Goal: Contribute content: Contribute content

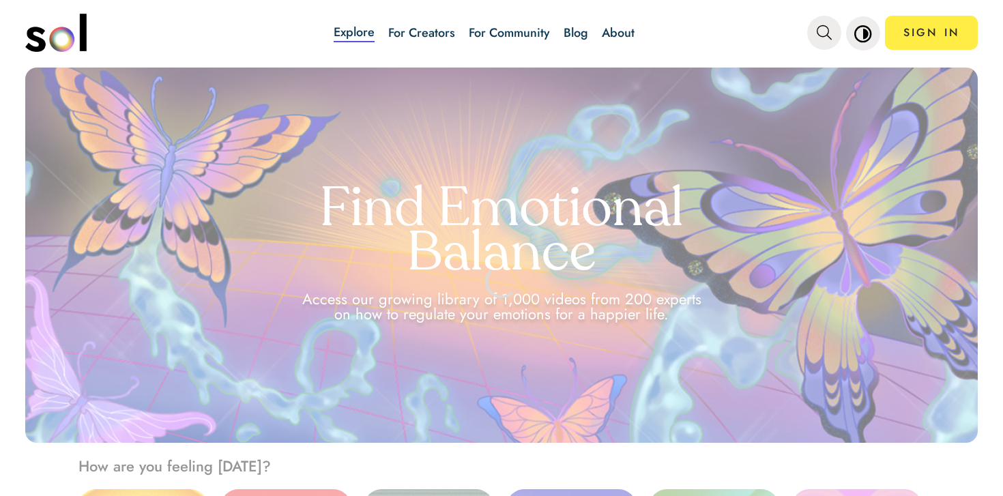
click at [572, 38] on link "Blog" at bounding box center [576, 33] width 25 height 18
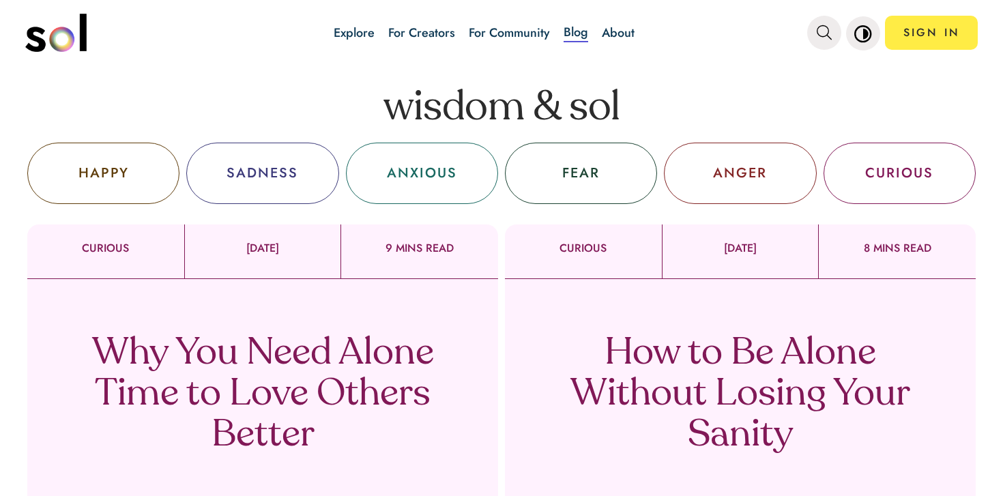
click at [425, 378] on p "Why You Need Alone Time to Love Others Better" at bounding box center [262, 395] width 403 height 123
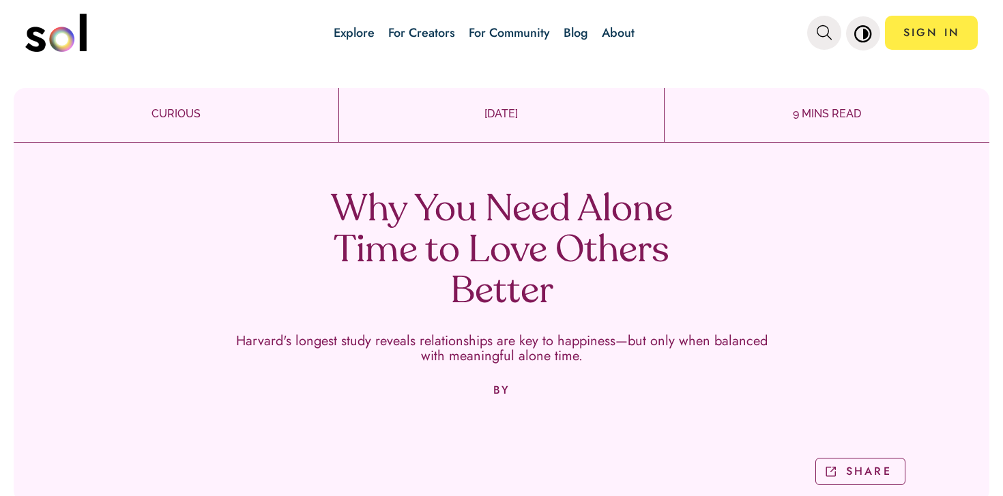
click at [464, 237] on h1 "Why You Need Alone Time to Love Others Better" at bounding box center [501, 251] width 403 height 123
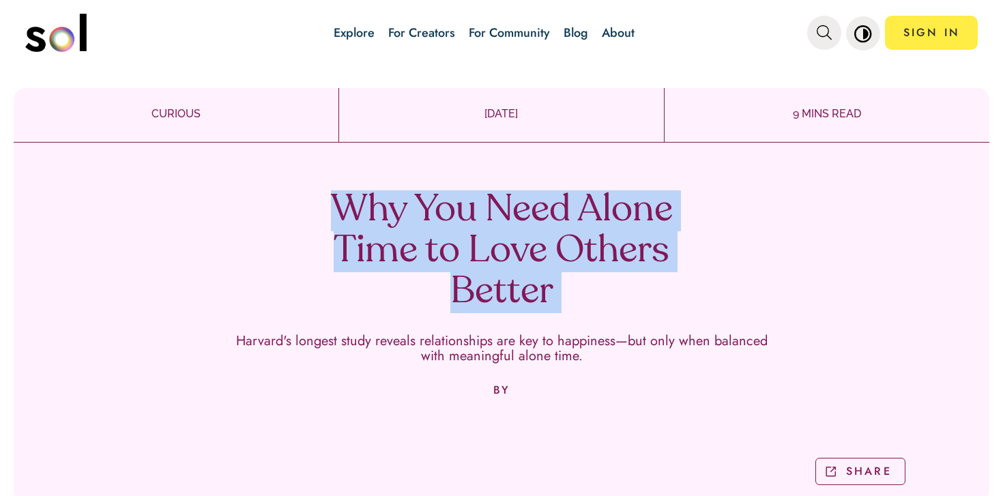
click at [464, 237] on h1 "Why You Need Alone Time to Love Others Better" at bounding box center [501, 251] width 403 height 123
copy h1 "Why You Need Alone Time to Love Others Better"
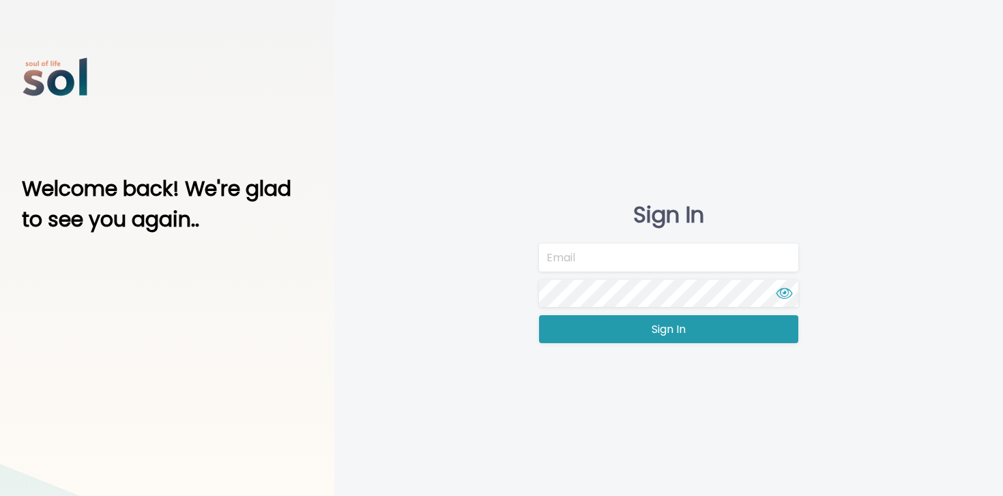
type input "[EMAIL_ADDRESS][DOMAIN_NAME]"
click at [656, 329] on span "Sign In" at bounding box center [669, 329] width 34 height 16
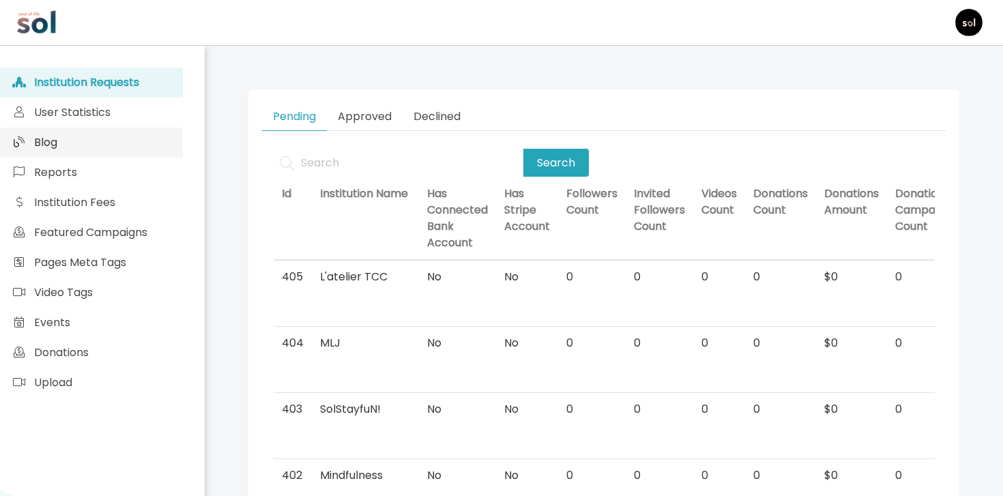
click at [86, 136] on link "Blog" at bounding box center [91, 143] width 183 height 30
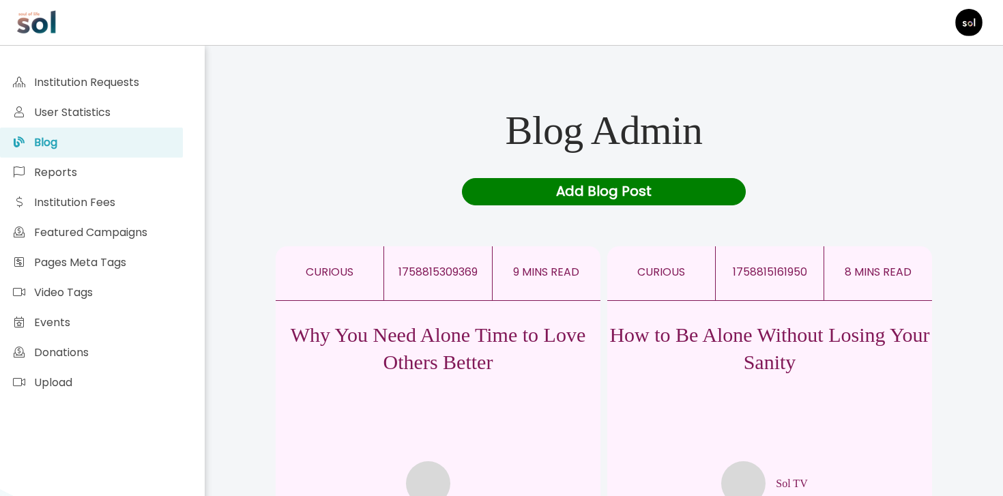
click at [695, 331] on p "How to Be Alone Without Losing Your Sanity" at bounding box center [769, 348] width 325 height 55
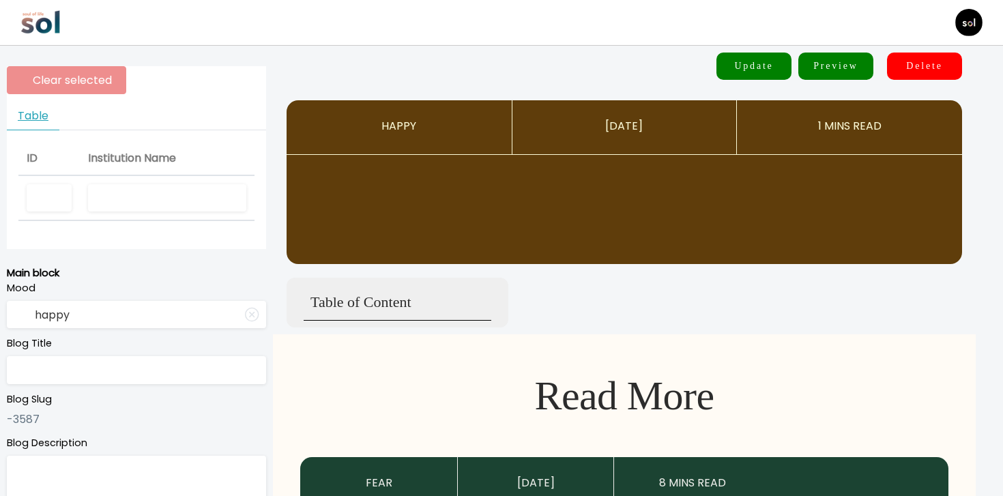
click at [204, 194] on input "text" at bounding box center [167, 198] width 158 height 28
type input "Sol TV"
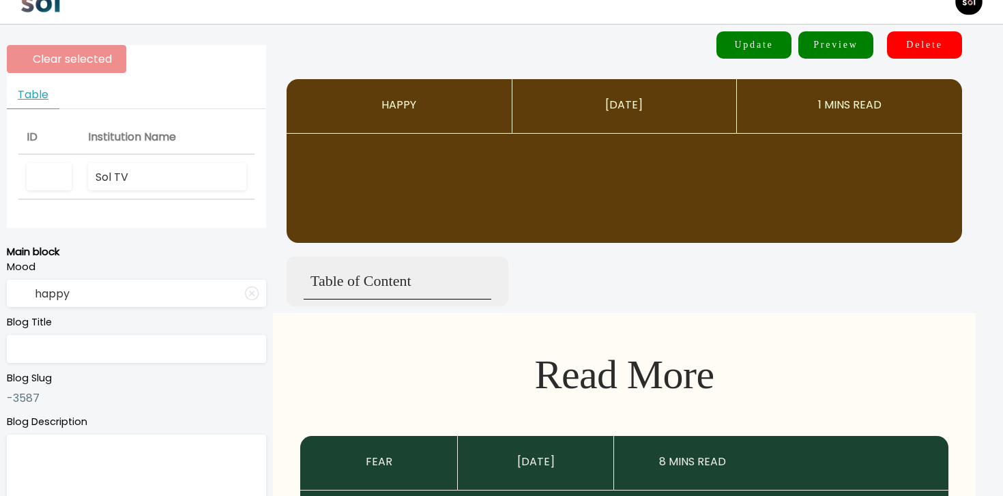
type input "curious"
type input "How to Be Alone Without Losing Your Sanity"
type textarea "Master the art of enjoying your own company, a skill that is rarely taught"
type input "Sol TV"
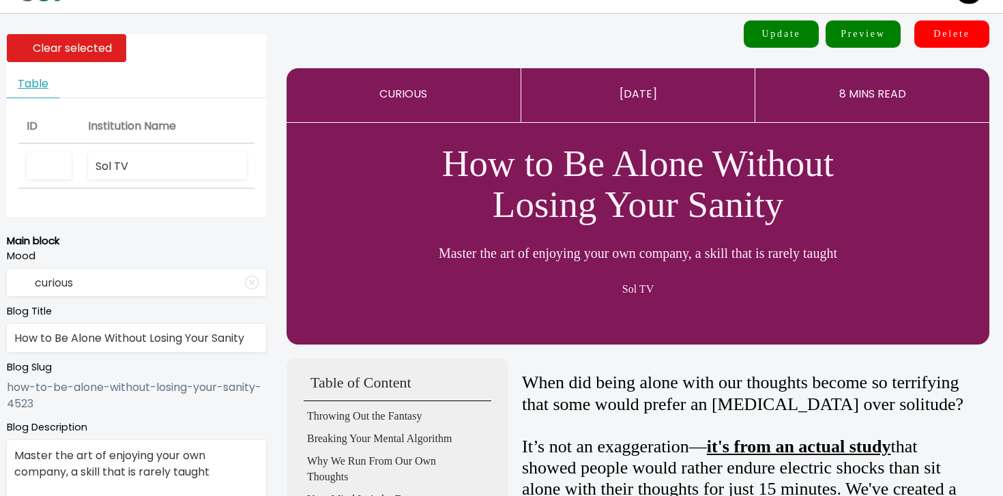
scroll to position [33, 0]
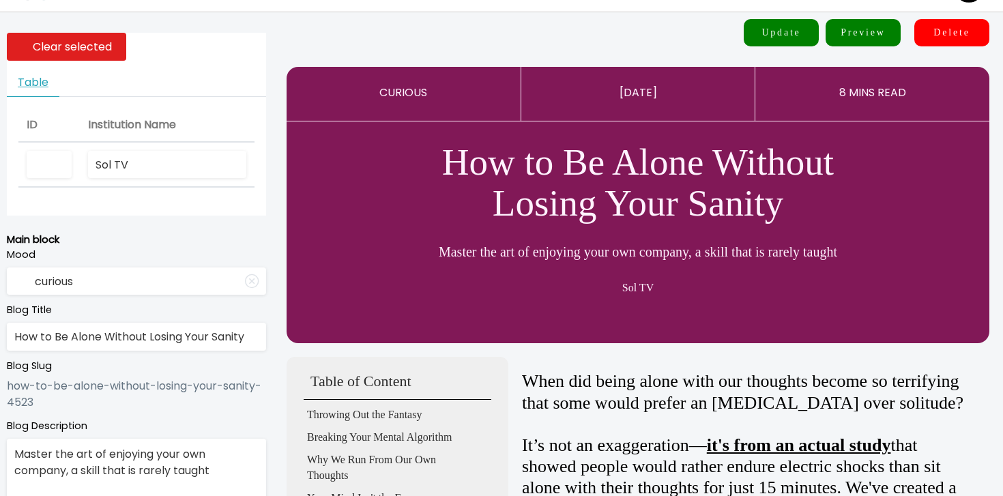
click at [149, 174] on input "Sol TV" at bounding box center [167, 165] width 158 height 28
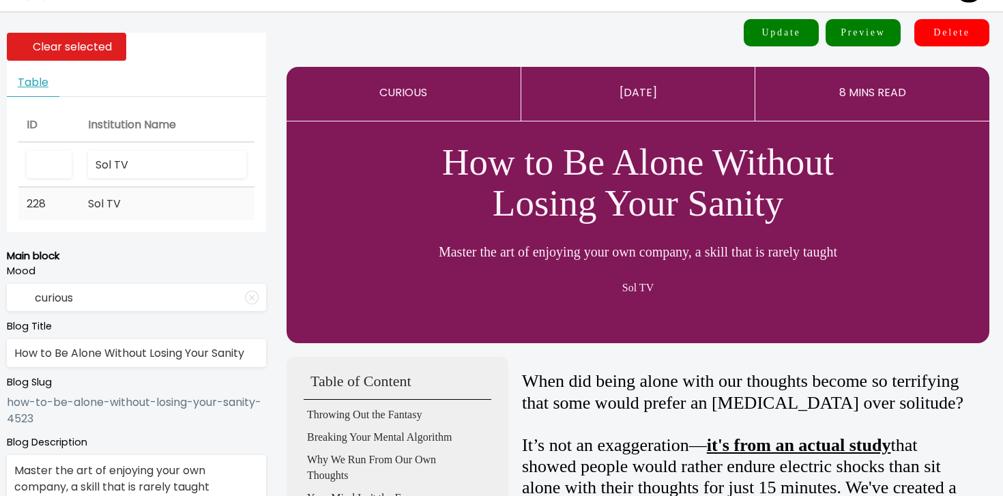
type input "Sol TV"
click at [133, 206] on td "Sol TV" at bounding box center [167, 204] width 175 height 33
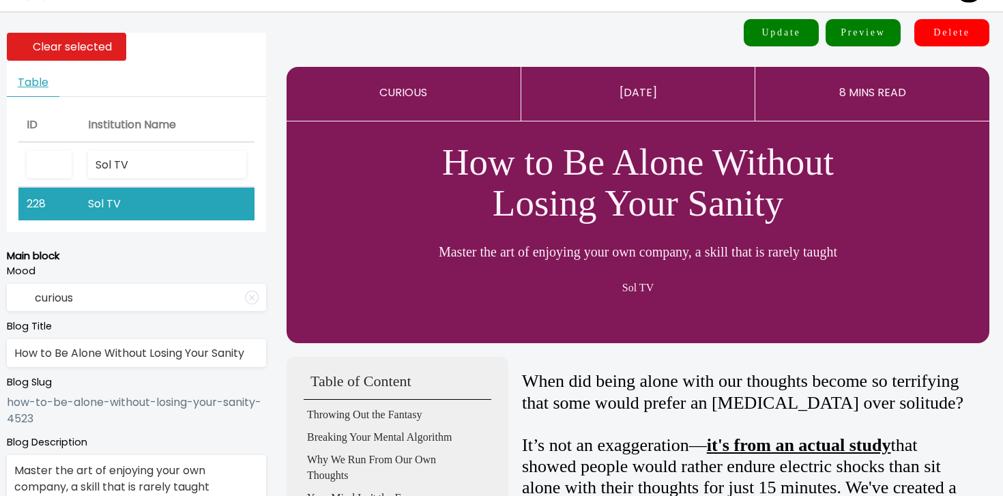
click at [125, 352] on input "How to Be Alone Without Losing Your Sanity" at bounding box center [136, 353] width 259 height 28
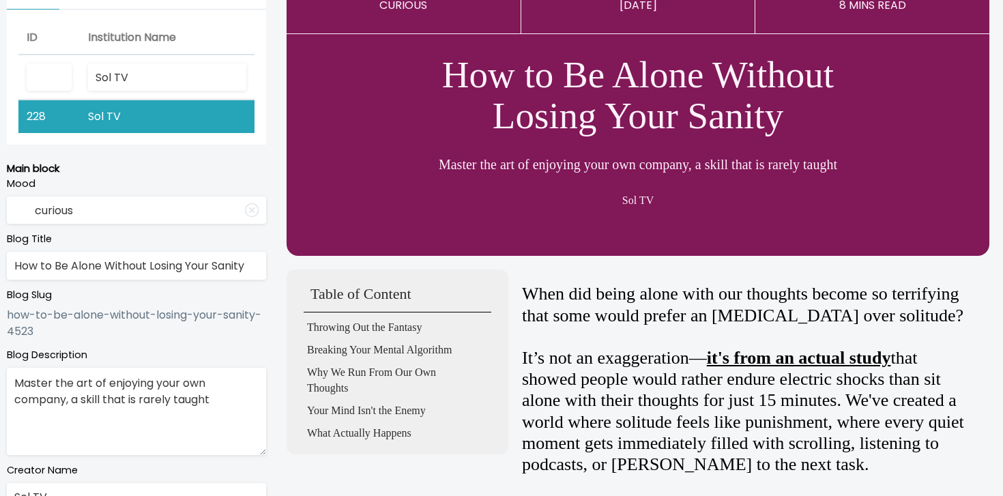
scroll to position [227, 0]
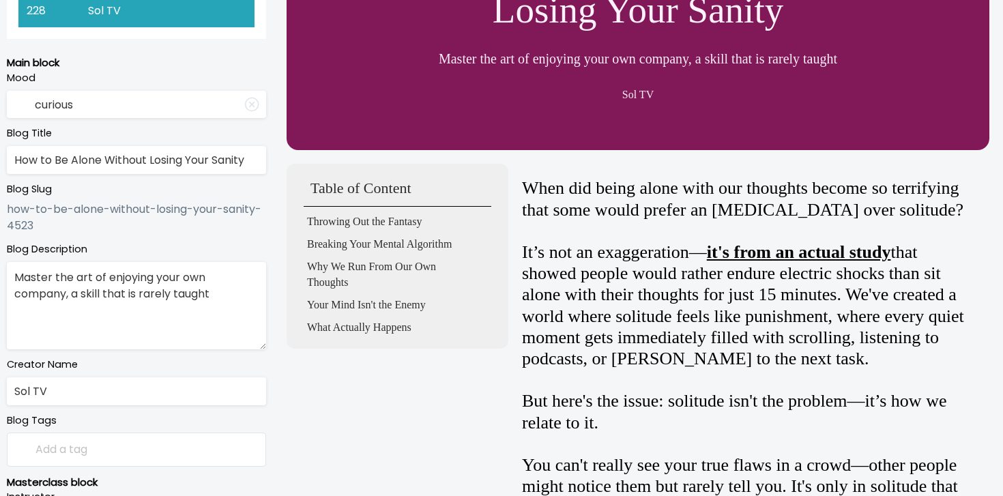
click at [186, 326] on textarea "Master the art of enjoying your own company, a skill that is rarely taught" at bounding box center [136, 305] width 259 height 87
paste textarea "—a rarely taught skill"
type textarea "Master the art of enjoying your own company—a rarely taught skill"
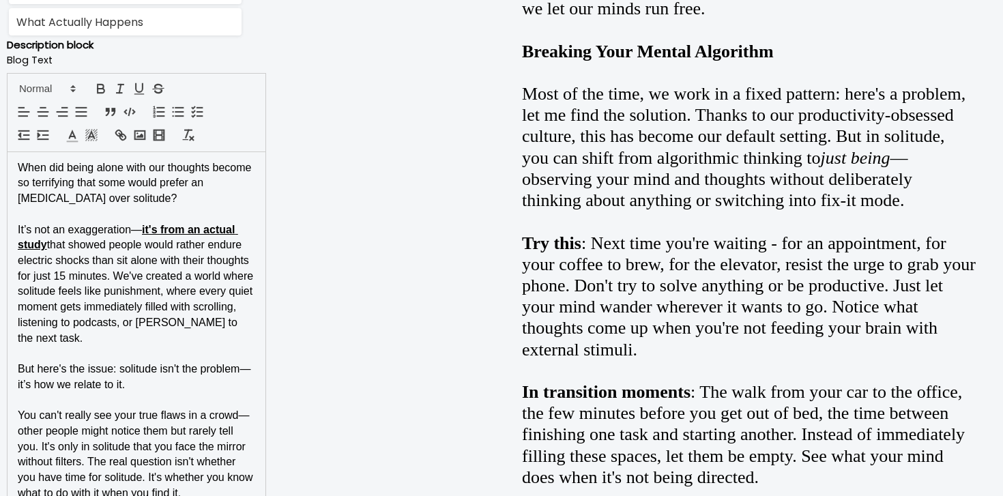
click at [198, 362] on p "But here's the issue: solitude isn't the problem—it’s how we relate to it." at bounding box center [136, 377] width 237 height 31
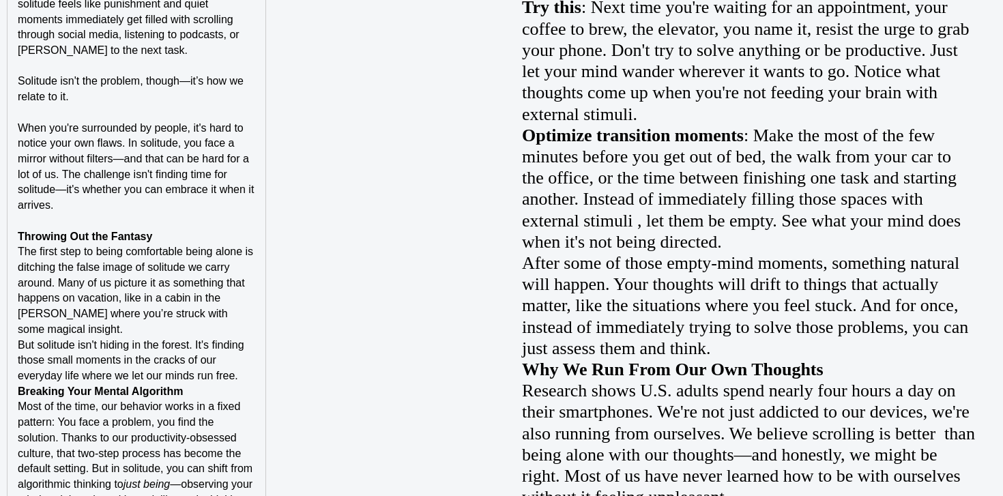
scroll to position [1162, 0]
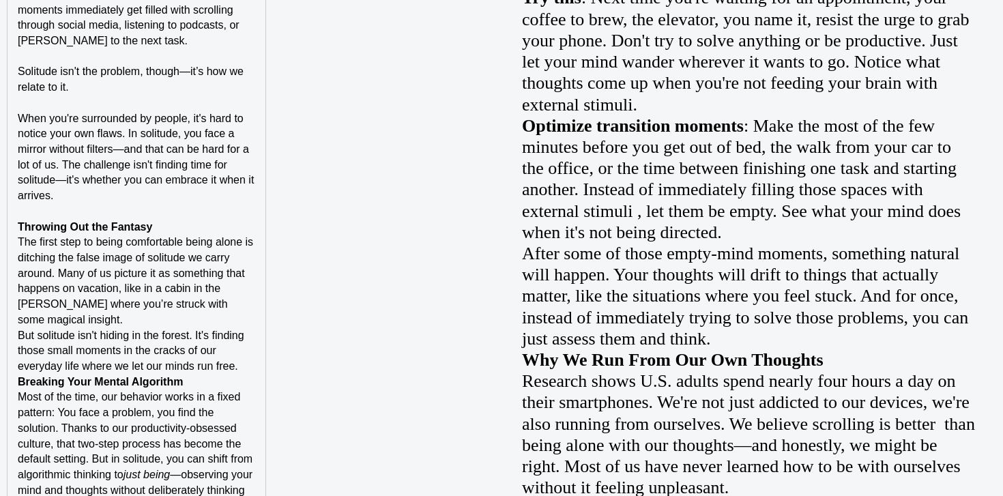
click at [194, 226] on p "Throwing Out the Fantasy" at bounding box center [136, 228] width 237 height 16
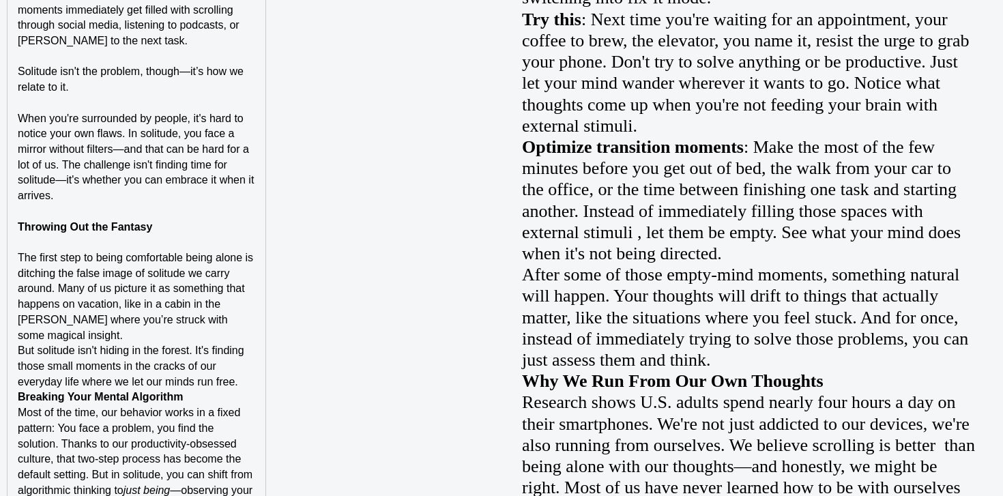
click at [240, 369] on p "But solitude isn't hiding in the forest. It's finding those small moments in th…" at bounding box center [136, 366] width 237 height 46
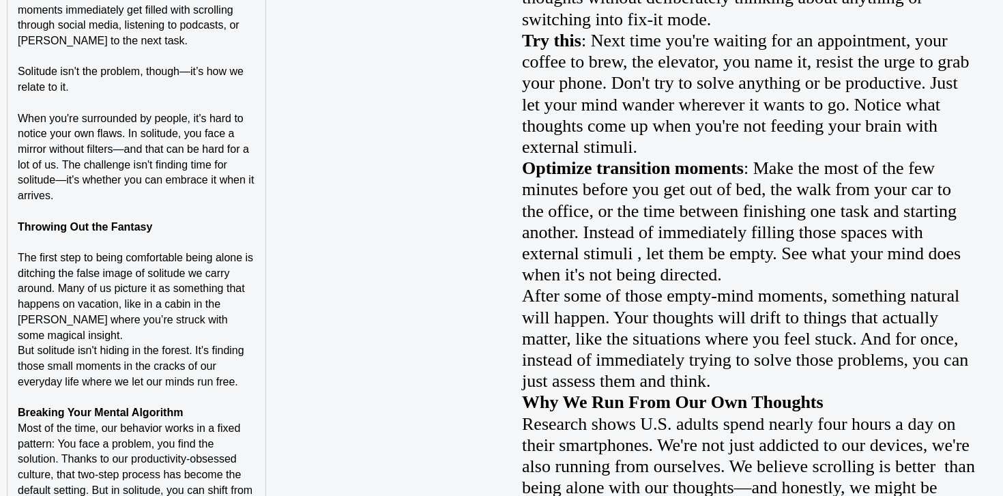
scroll to position [1406, 0]
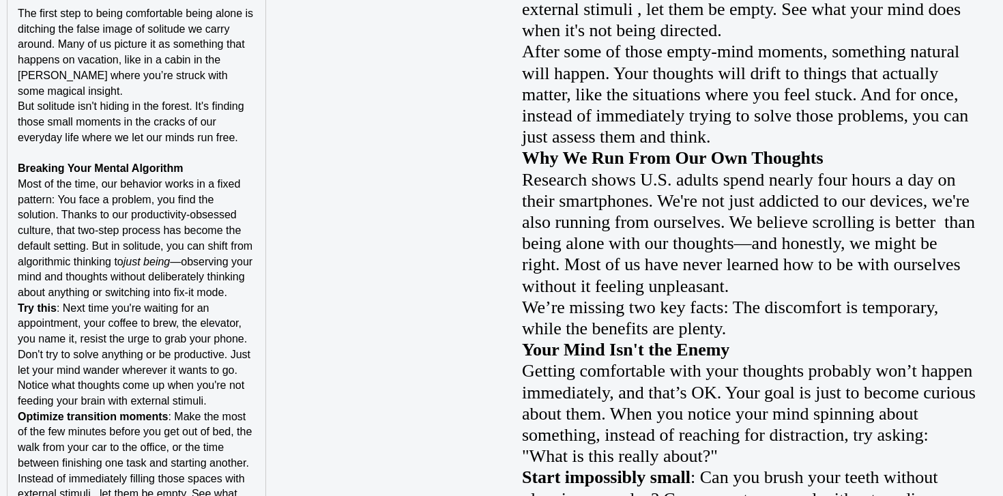
click at [210, 178] on span "Most of the time, our behavior works in a fixed pattern: You face a problem, yo…" at bounding box center [137, 222] width 238 height 89
click at [210, 161] on p "Breaking Your Mental Algorithm" at bounding box center [136, 169] width 237 height 16
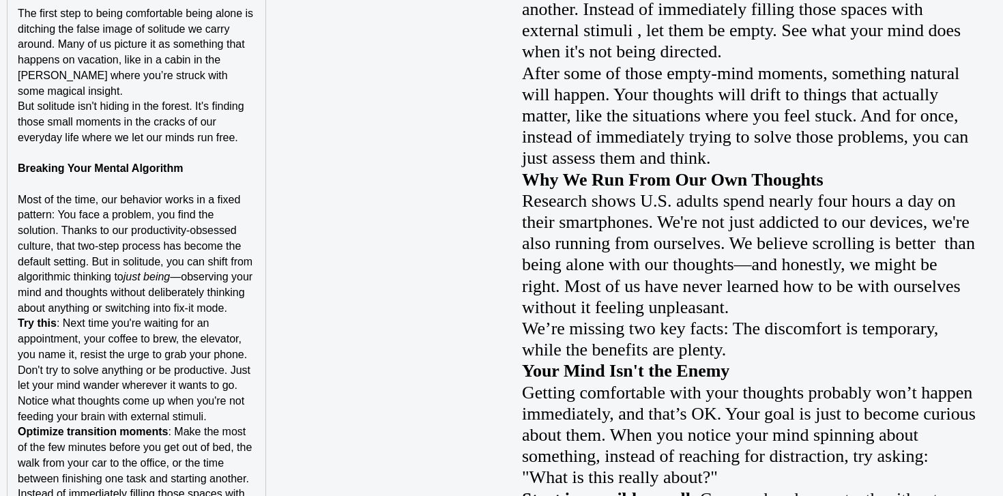
click at [127, 316] on p "Try this : Next time you're waiting for an appointment, your coffee to brew, th…" at bounding box center [136, 370] width 237 height 109
click at [130, 310] on p "Most of the time, our behavior works in a fixed pattern: You face a problem, yo…" at bounding box center [136, 254] width 237 height 124
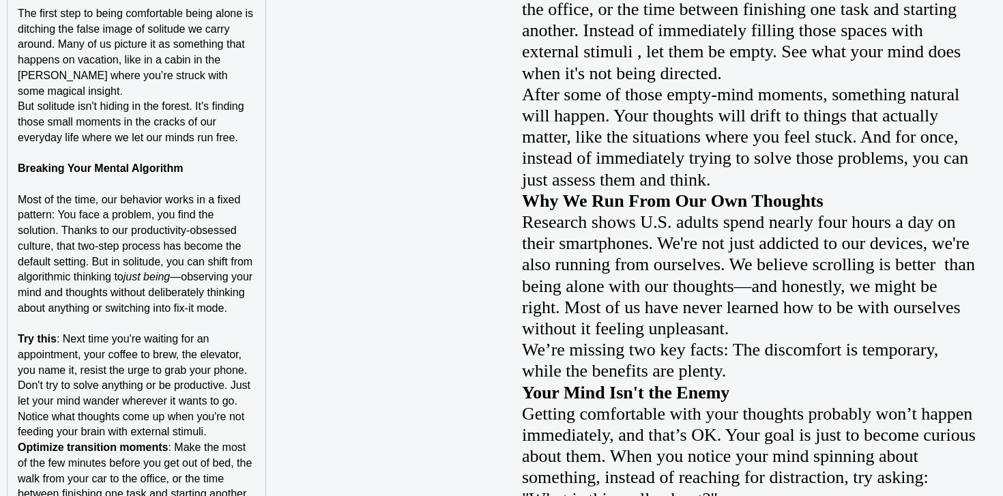
click at [218, 431] on p "Try this : Next time you're waiting for an appointment, your coffee to brew, th…" at bounding box center [136, 386] width 237 height 109
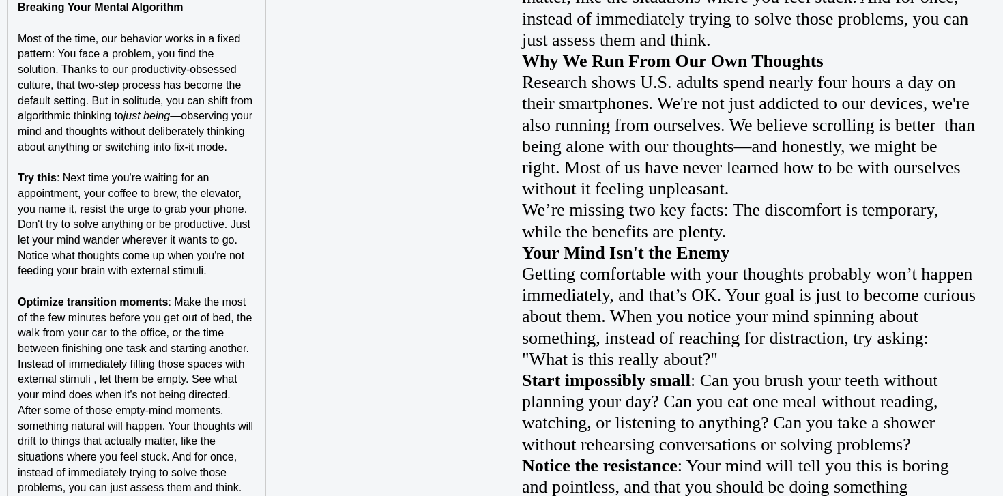
scroll to position [1643, 0]
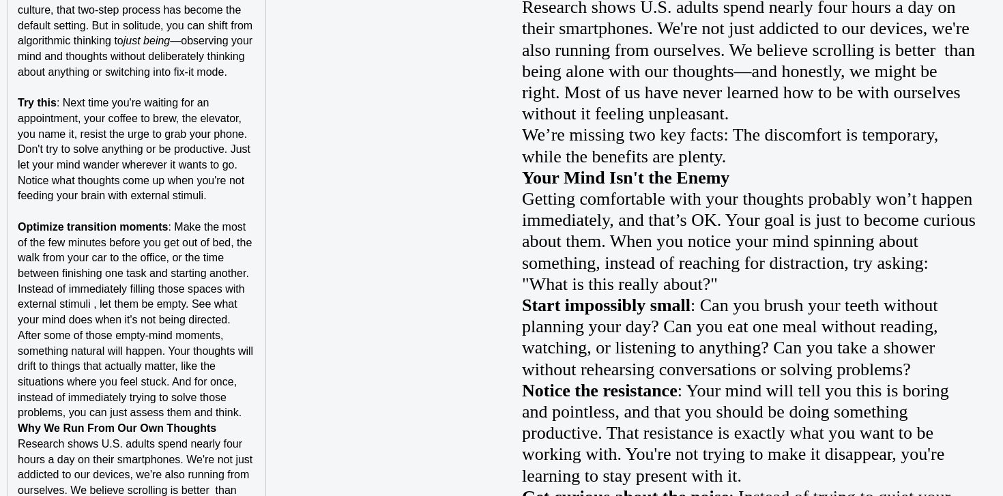
click at [244, 408] on p "After some of those empty-mind moments, something natural will happen. Your tho…" at bounding box center [136, 374] width 237 height 93
click at [244, 412] on p "After some of those empty-mind moments, something natural will happen. Your tho…" at bounding box center [136, 374] width 237 height 93
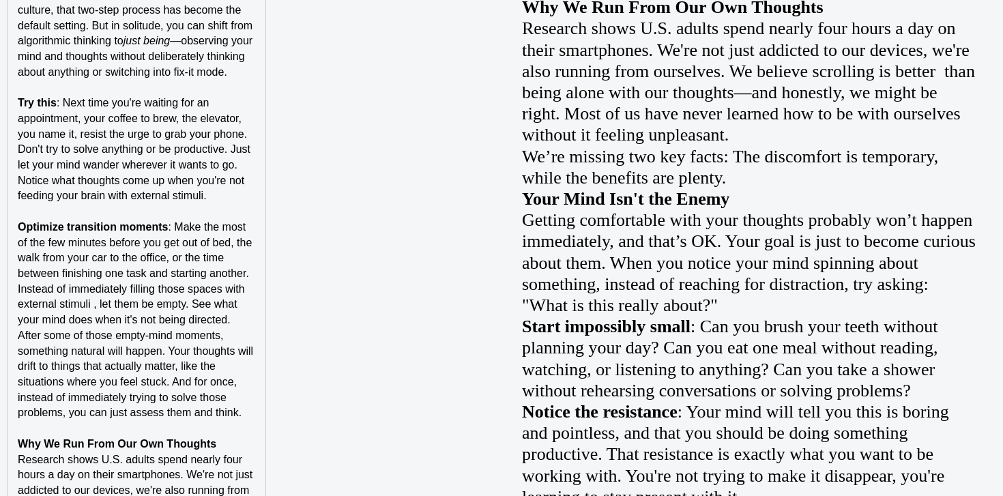
scroll to position [1663, 0]
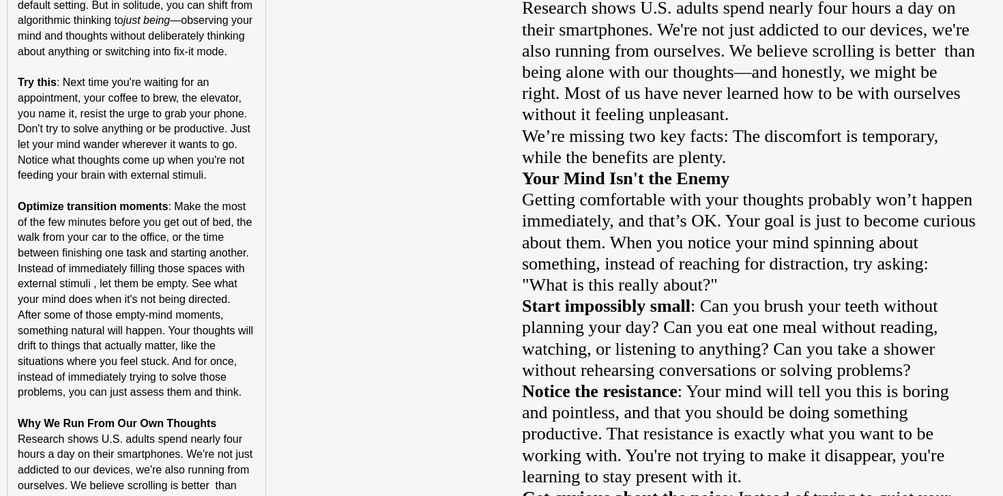
click at [244, 293] on p "Optimize transition moments : Make the most of the few minutes before you get o…" at bounding box center [136, 253] width 237 height 109
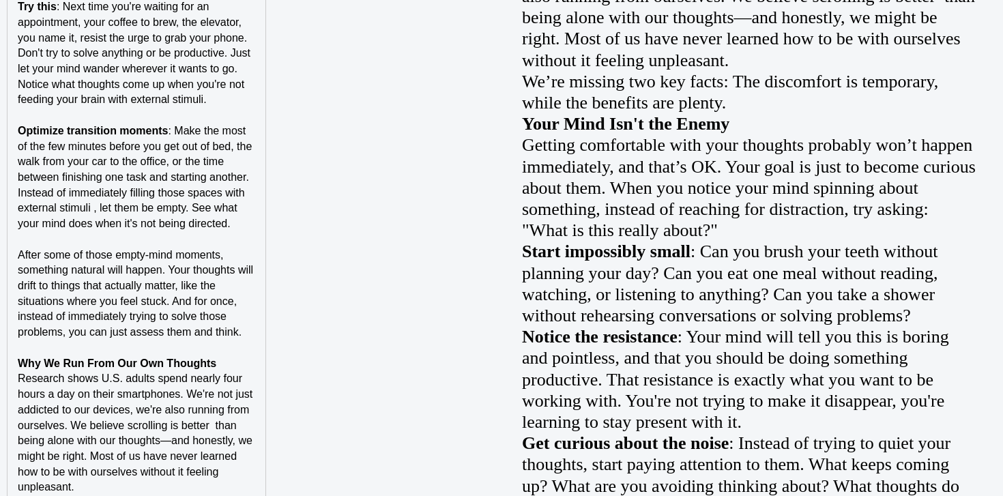
scroll to position [1825, 0]
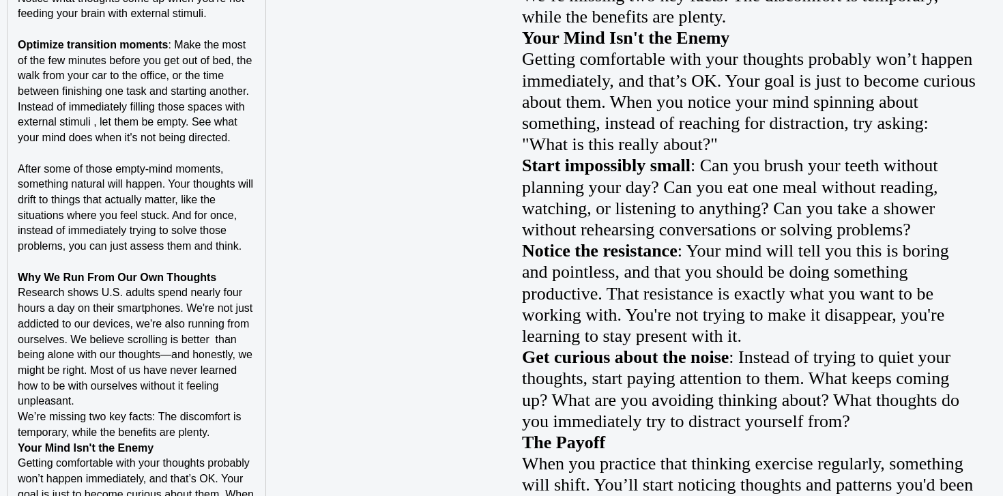
click at [242, 276] on p "Why We Run From Our Own Thoughts" at bounding box center [136, 278] width 237 height 16
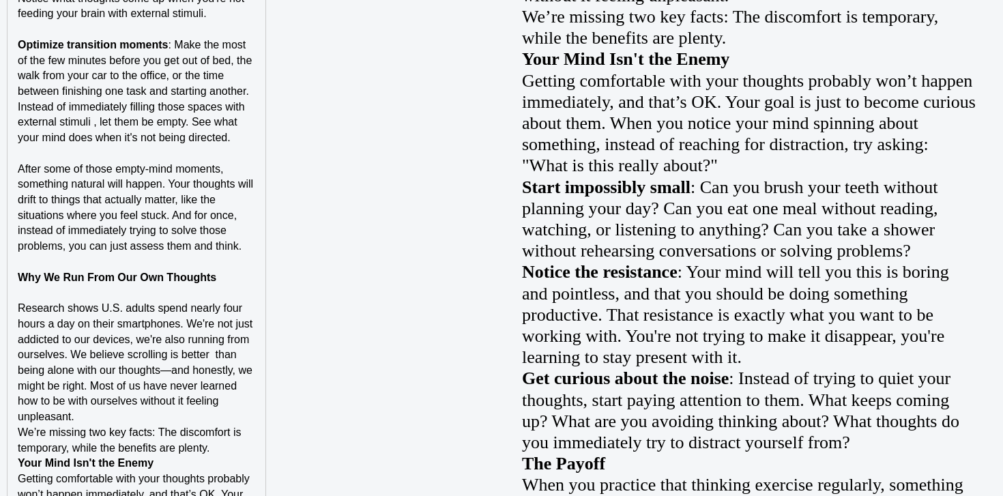
click at [142, 412] on p "Research shows U.S. adults spend nearly four hours a day on their smartphones. …" at bounding box center [136, 363] width 237 height 124
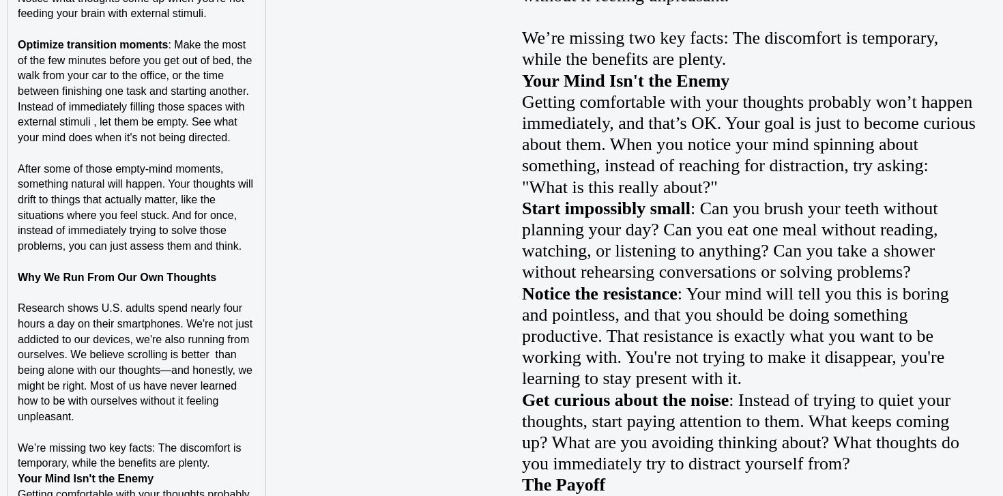
click at [231, 459] on p "We’re missing two key facts: The discomfort is temporary, while the benefits ar…" at bounding box center [136, 456] width 237 height 31
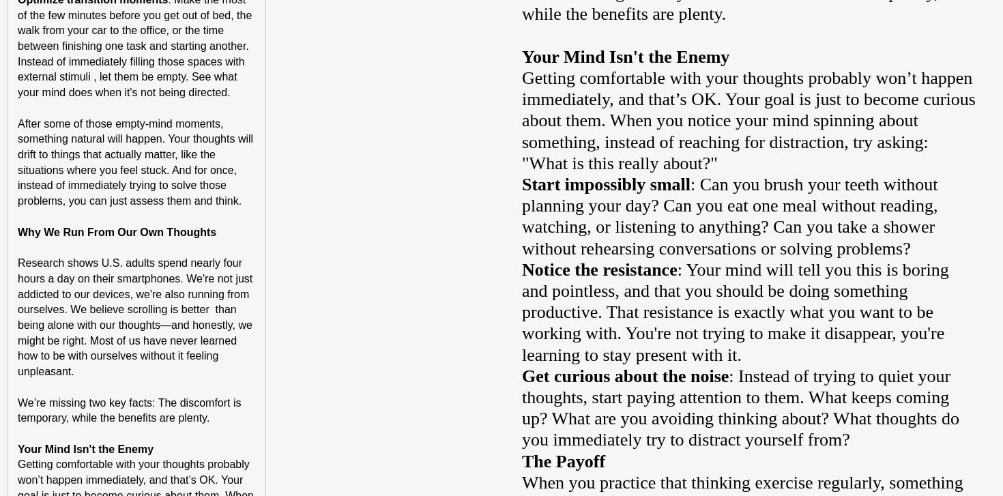
scroll to position [1950, 0]
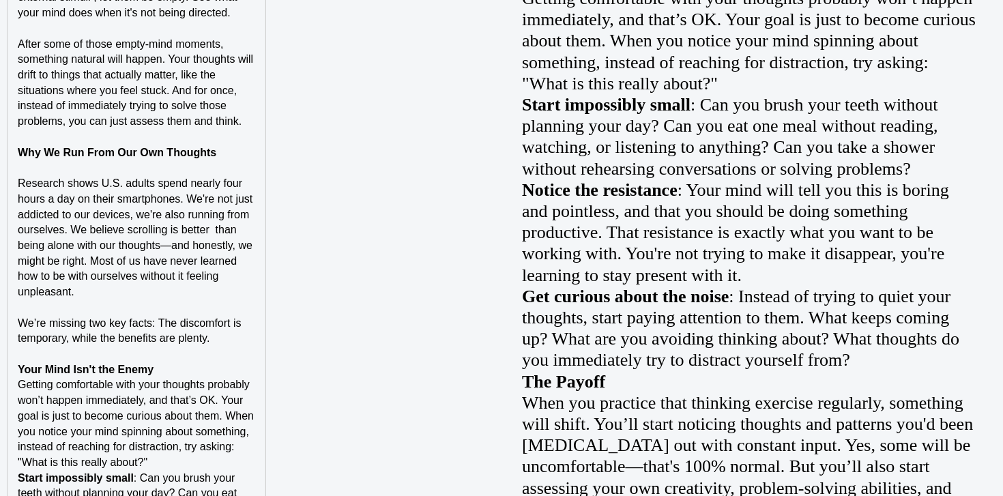
click at [209, 377] on p "Getting comfortable with your thoughts probably won’t happen immediately, and t…" at bounding box center [136, 423] width 237 height 93
click at [212, 347] on p at bounding box center [136, 355] width 237 height 16
click at [208, 373] on p "Your Mind Isn't the Enemy" at bounding box center [136, 370] width 237 height 16
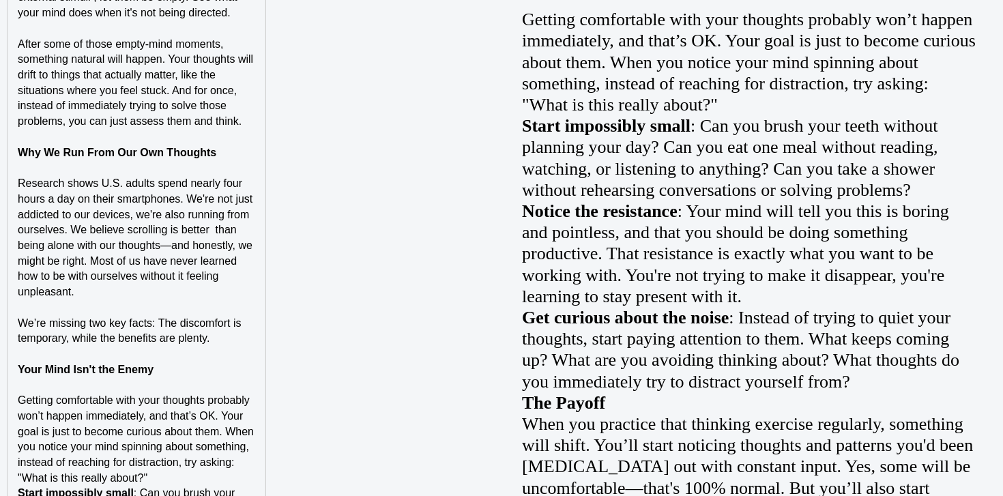
click at [184, 480] on p "Getting comfortable with your thoughts probably won’t happen immediately, and t…" at bounding box center [136, 439] width 237 height 93
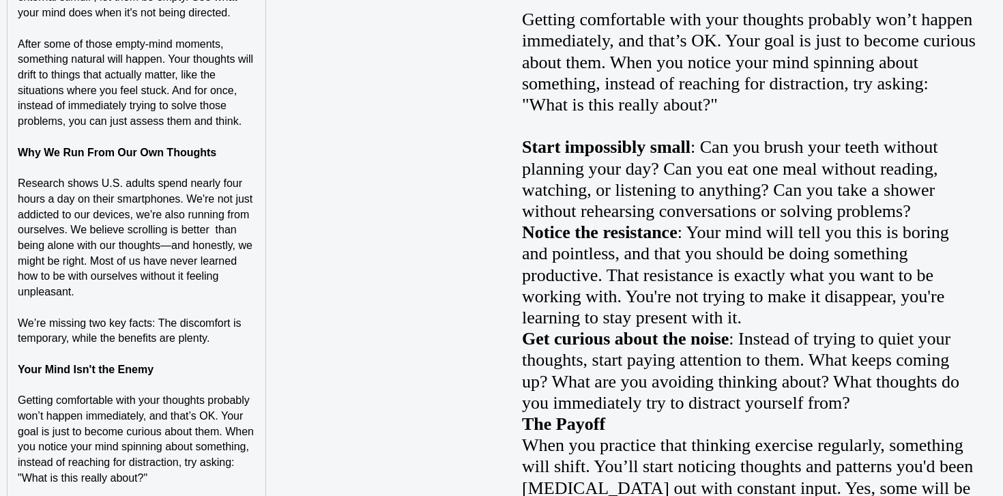
scroll to position [2289, 0]
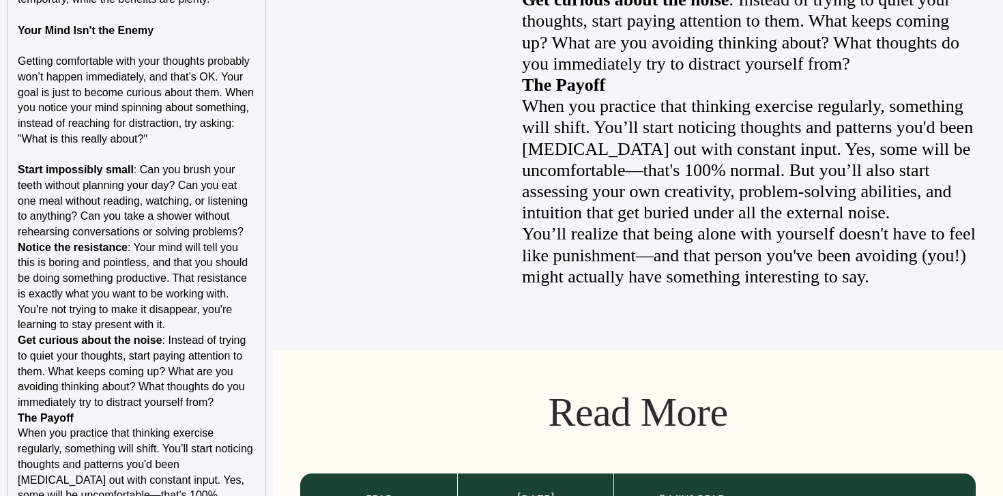
click at [245, 235] on p "Start impossibly small : Can you brush your teeth without planning your day? Ca…" at bounding box center [136, 201] width 237 height 78
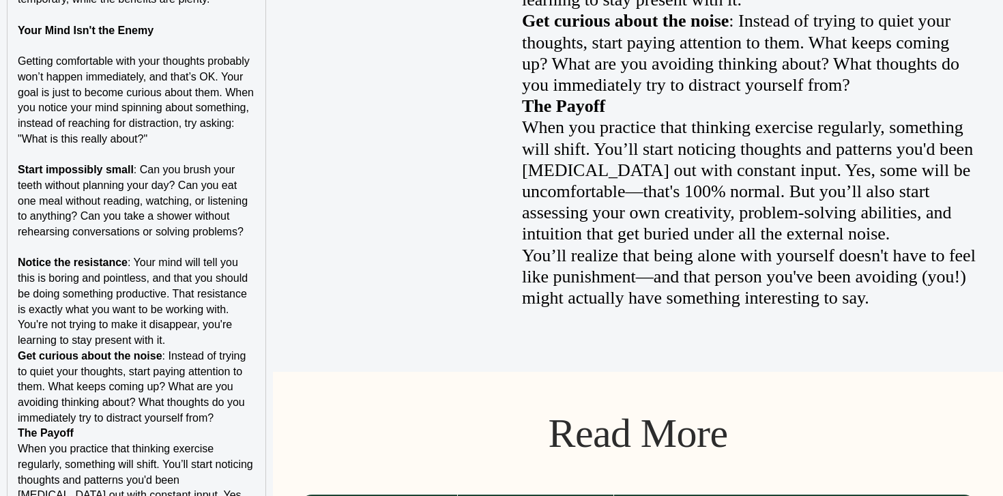
click at [209, 345] on p "Notice the resistance : Your mind will tell you this is boring and pointless, a…" at bounding box center [136, 301] width 237 height 93
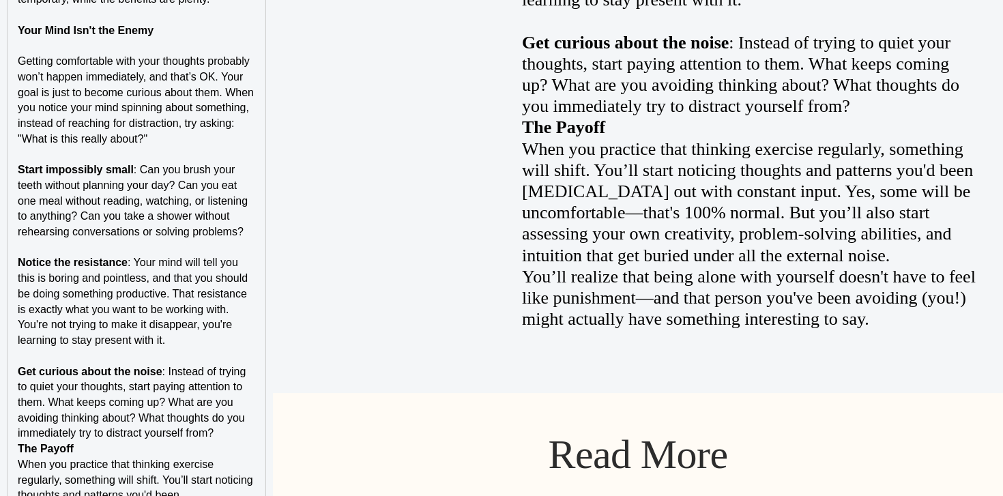
click at [114, 451] on p "The Payoff" at bounding box center [136, 450] width 237 height 16
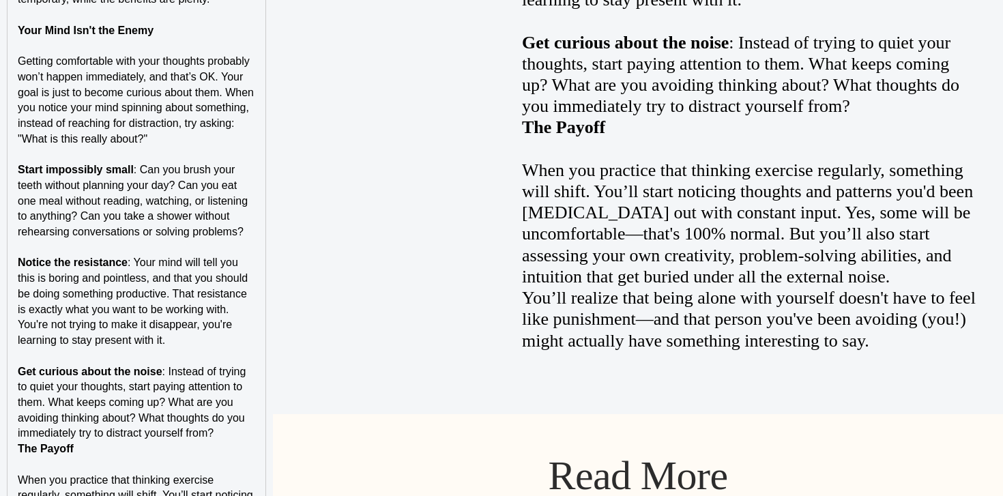
click at [246, 432] on p "Get curious about the noise : Instead of trying to quiet your thoughts, start p…" at bounding box center [136, 403] width 237 height 78
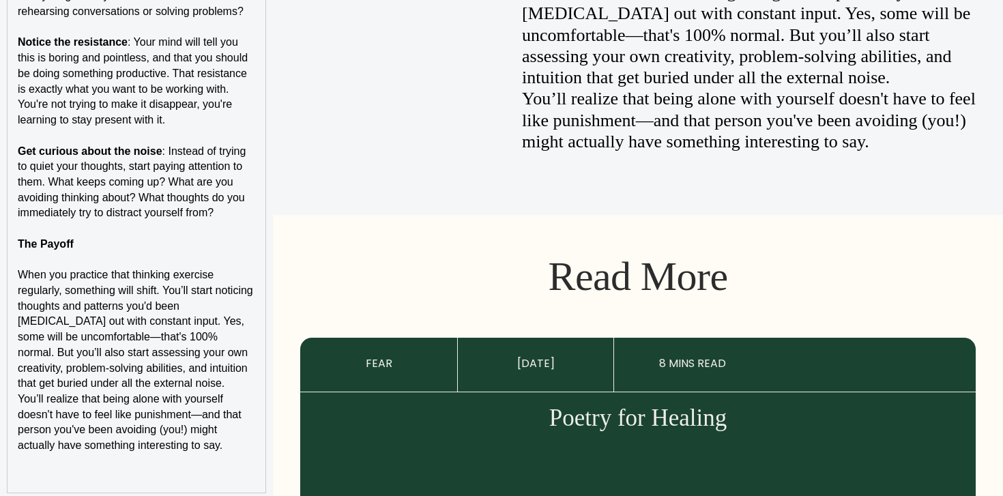
scroll to position [2517, 0]
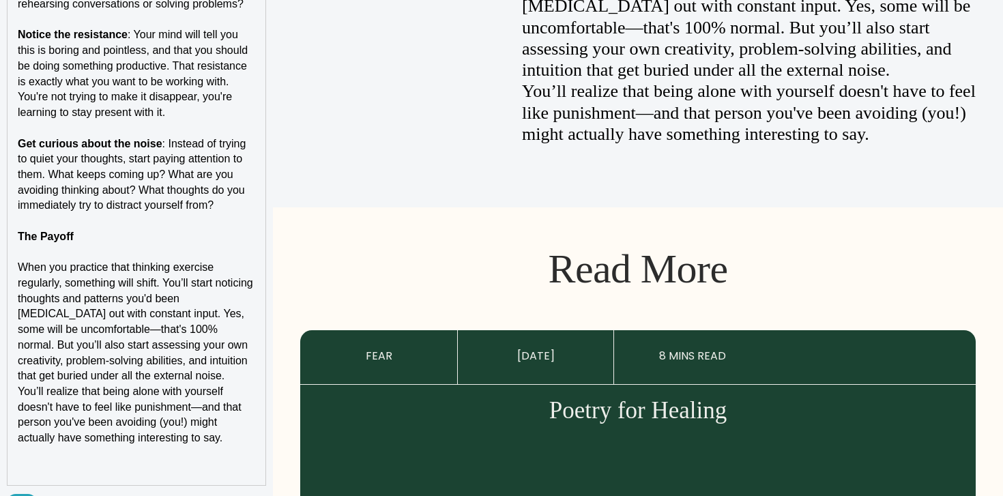
click at [213, 375] on p "When you practice that thinking exercise regularly, something will shift. You’l…" at bounding box center [136, 322] width 237 height 124
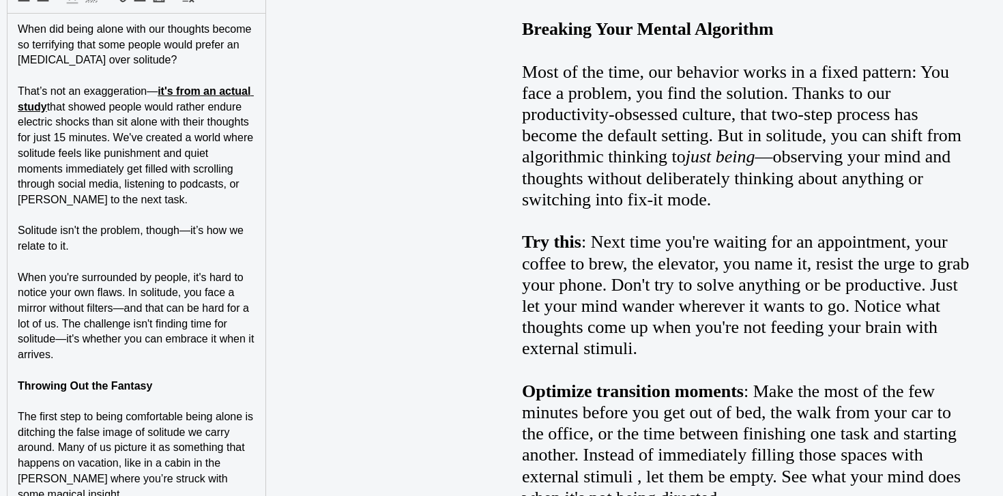
scroll to position [1008, 0]
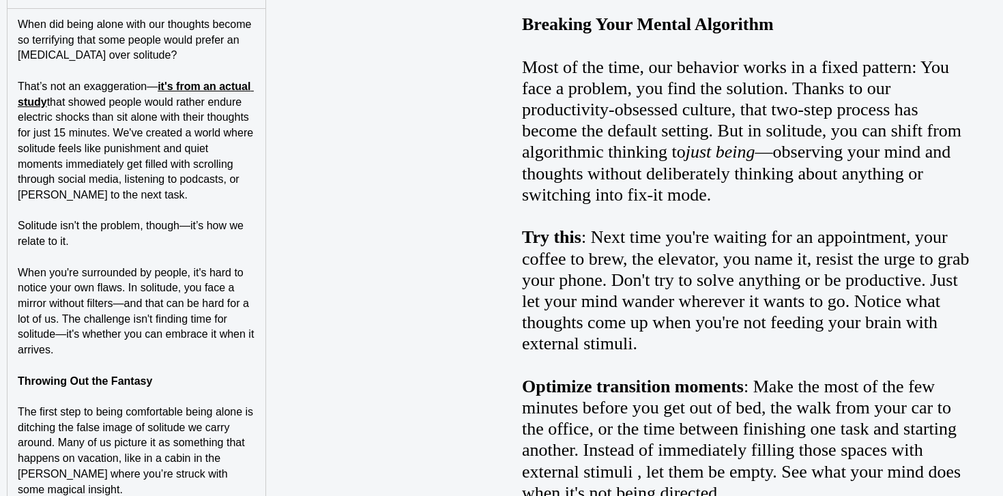
click at [184, 346] on p "When you're surrounded by people, it's hard to notice your own flaws. In solitu…" at bounding box center [136, 311] width 237 height 93
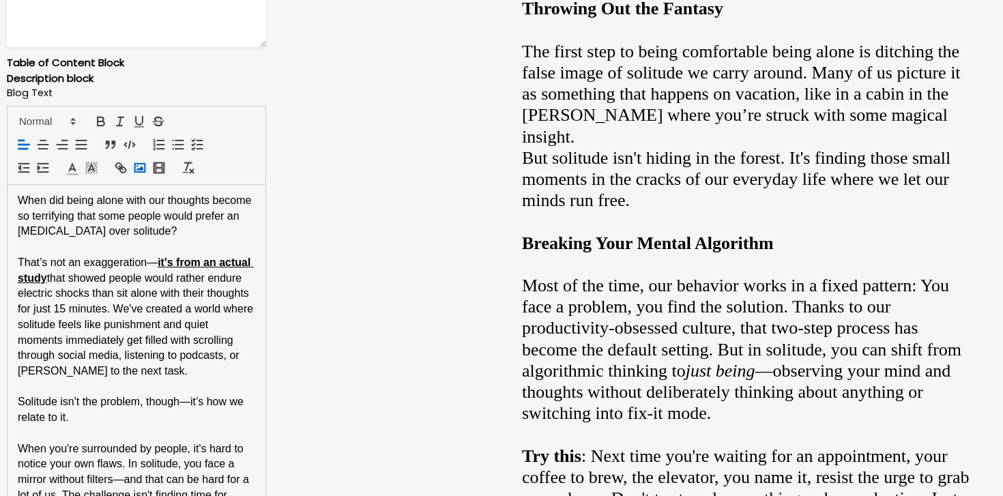
click at [137, 172] on icon "button" at bounding box center [139, 167] width 15 height 15
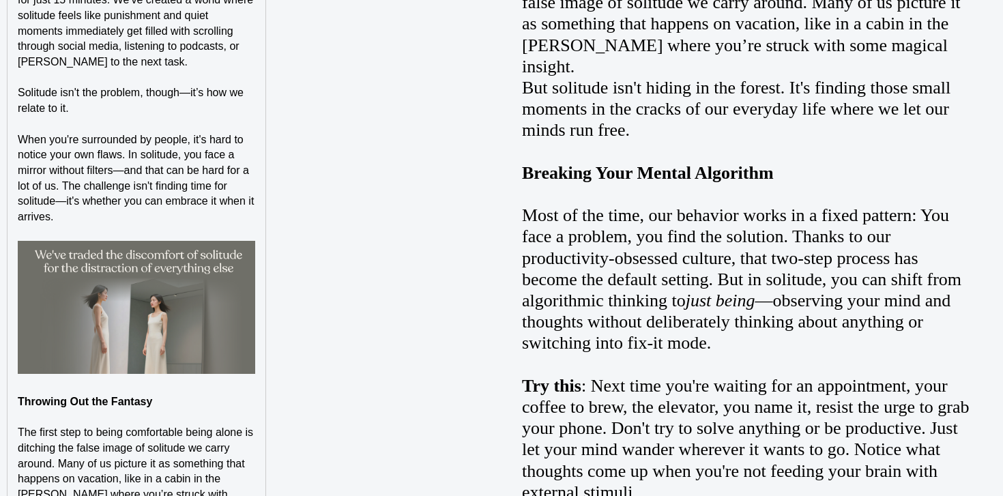
scroll to position [1146, 0]
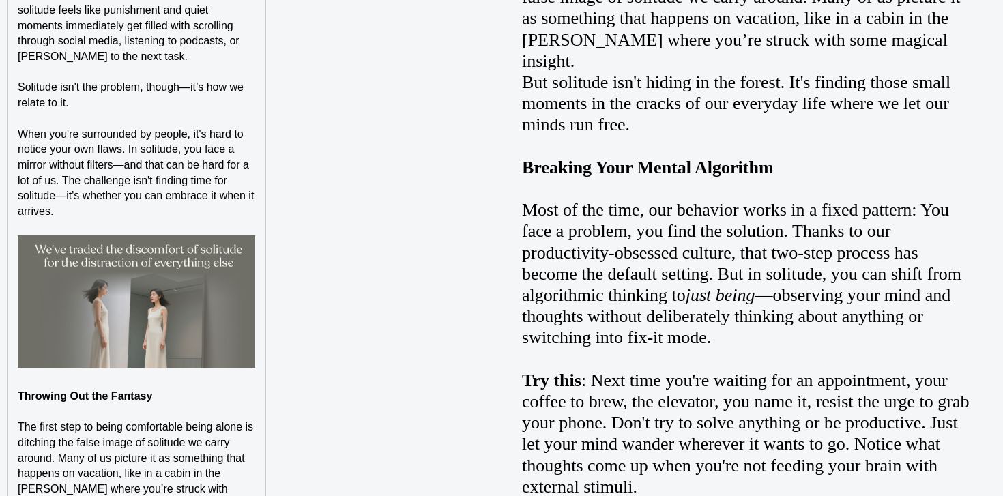
click at [182, 231] on p at bounding box center [136, 228] width 237 height 16
click at [181, 376] on p at bounding box center [136, 381] width 237 height 16
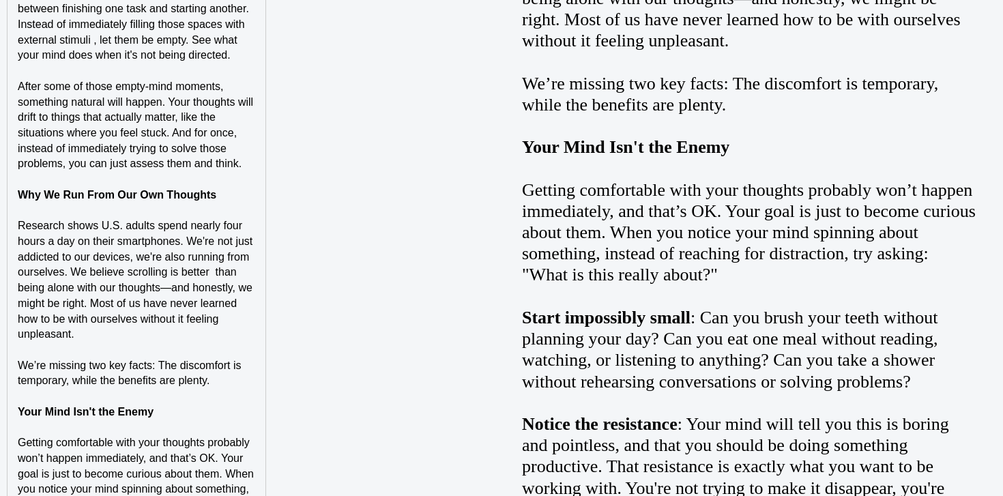
scroll to position [2062, 0]
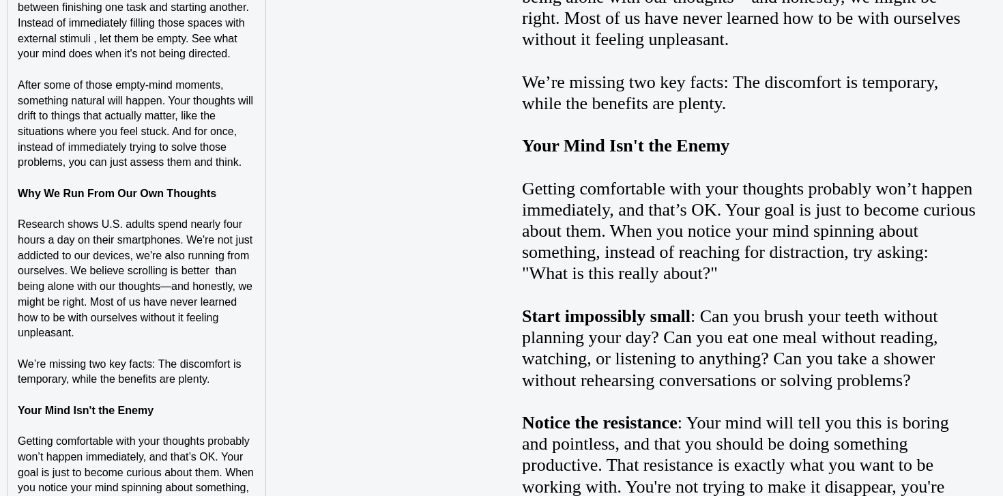
click at [231, 378] on p "We’re missing two key facts: The discomfort is temporary, while the benefits ar…" at bounding box center [136, 372] width 237 height 31
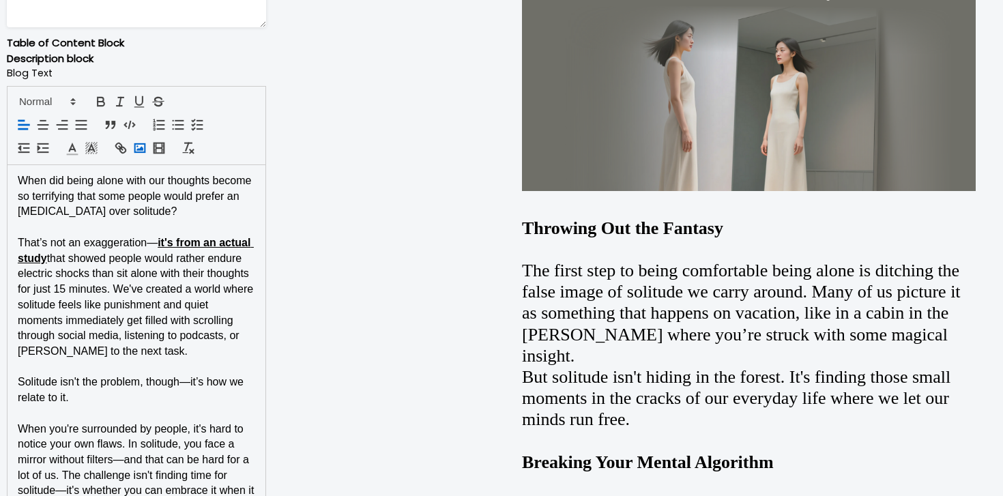
click at [139, 144] on rect "button" at bounding box center [140, 148] width 10 height 8
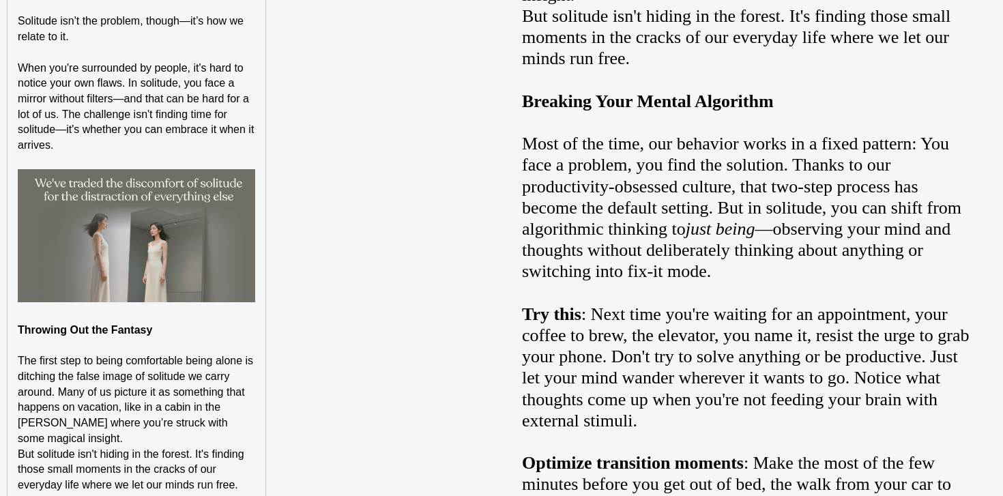
scroll to position [1235, 0]
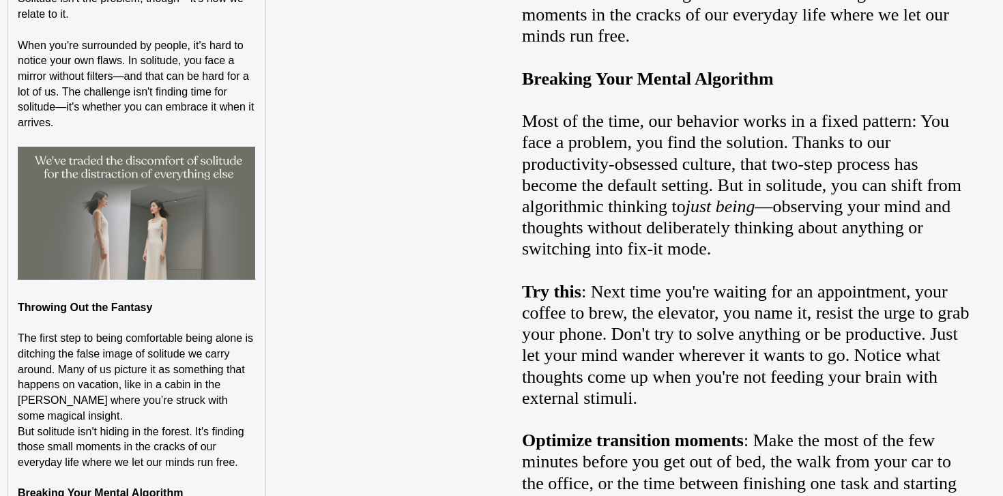
click at [115, 306] on strong "Throwing Out the Fantasy" at bounding box center [85, 308] width 134 height 12
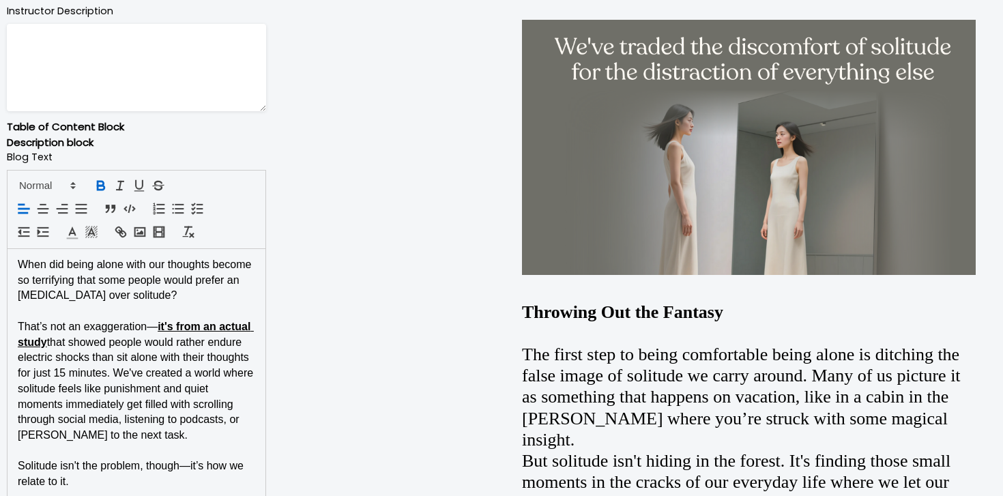
scroll to position [706, 0]
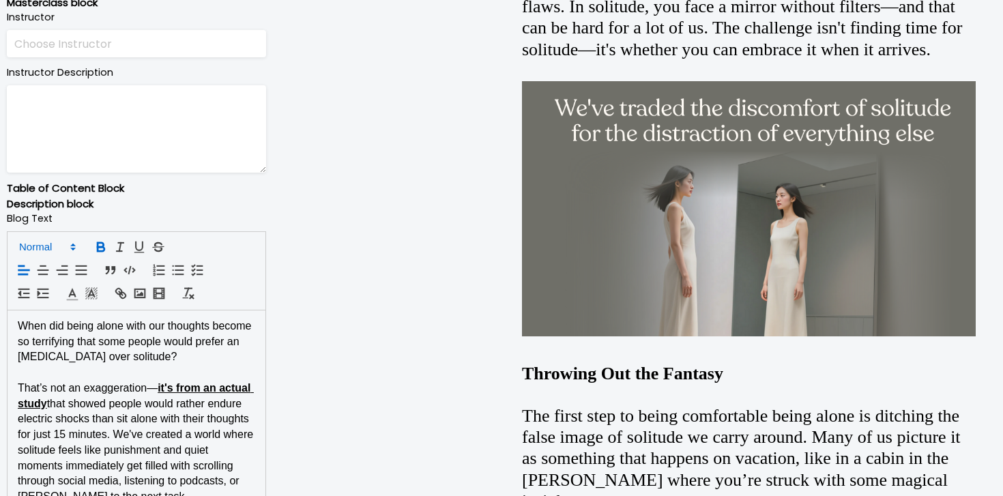
click at [63, 246] on span at bounding box center [46, 247] width 67 height 16
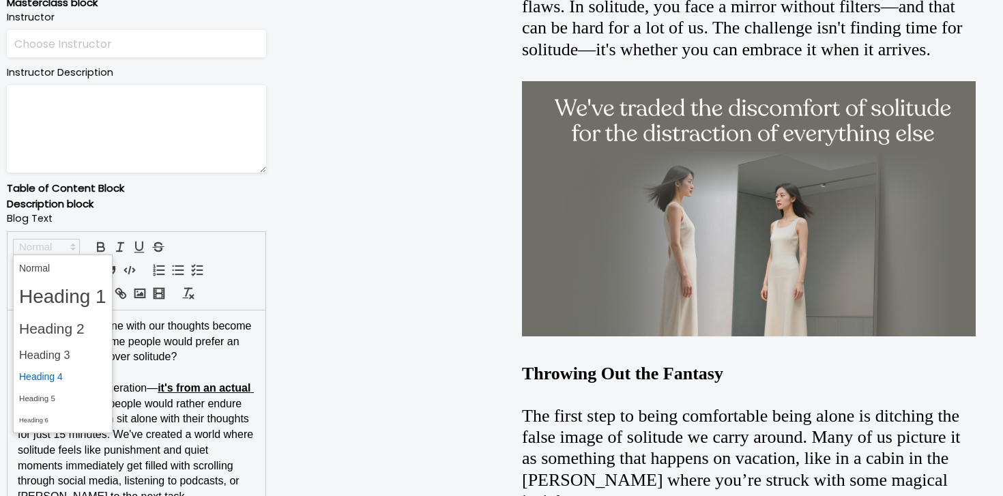
click at [66, 373] on span at bounding box center [62, 376] width 87 height 21
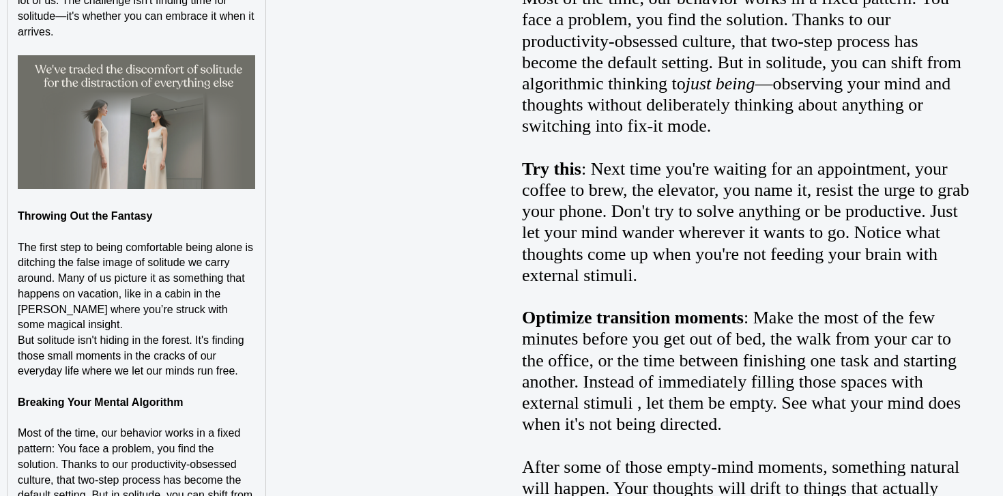
scroll to position [1369, 0]
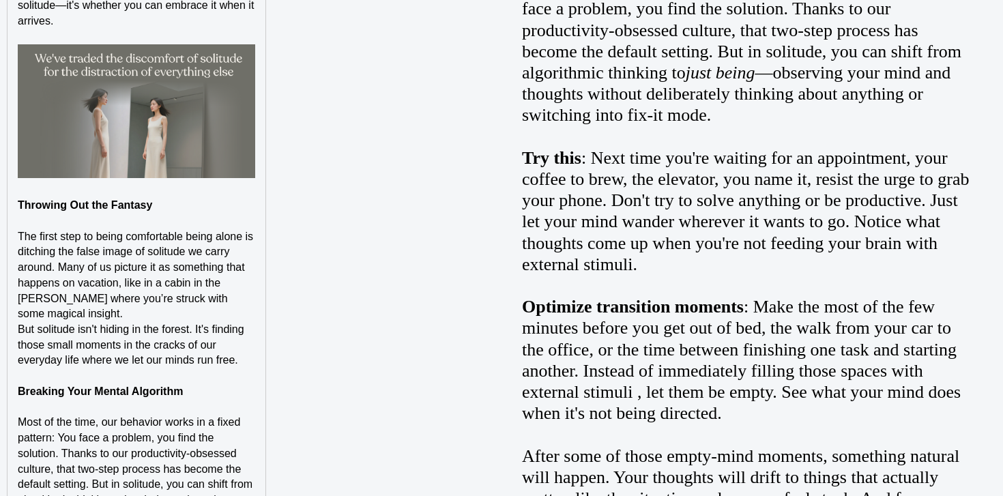
click at [74, 386] on strong "Breaking Your Mental Algorithm" at bounding box center [100, 392] width 165 height 12
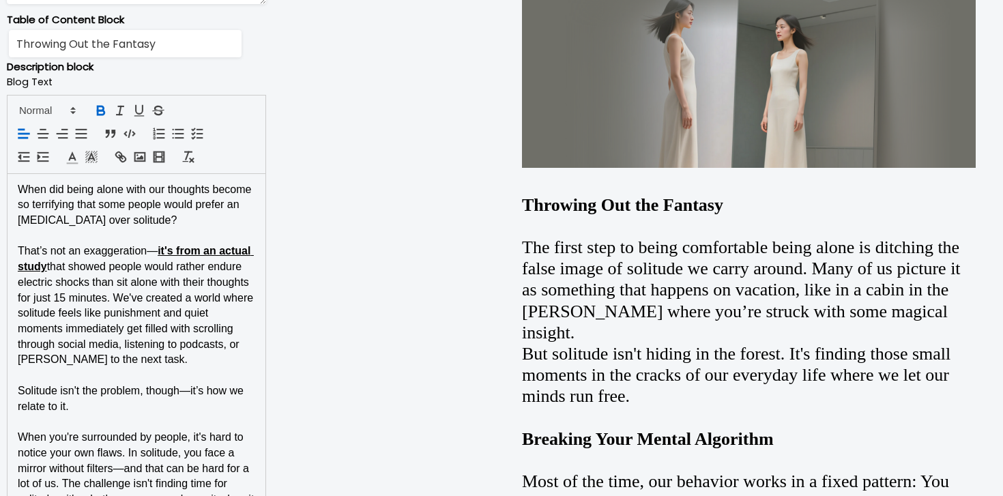
scroll to position [859, 0]
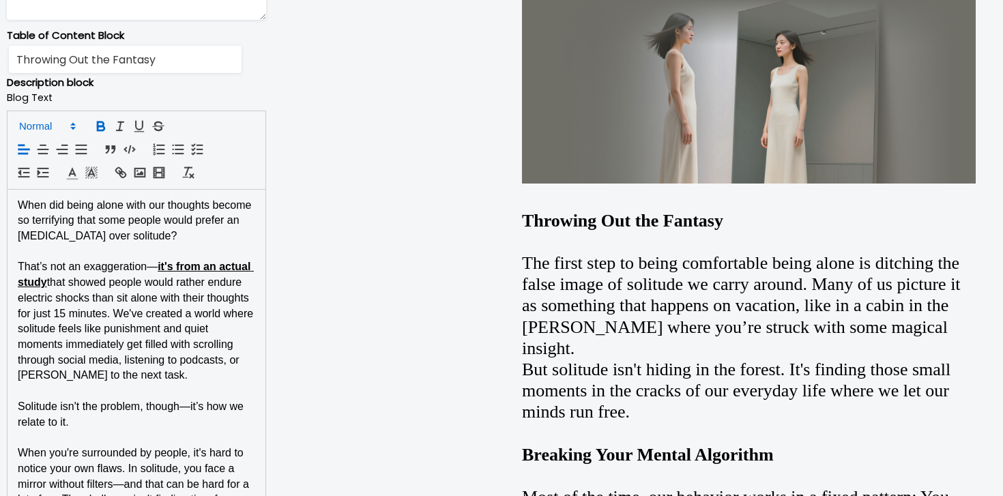
click at [59, 126] on span at bounding box center [46, 126] width 67 height 16
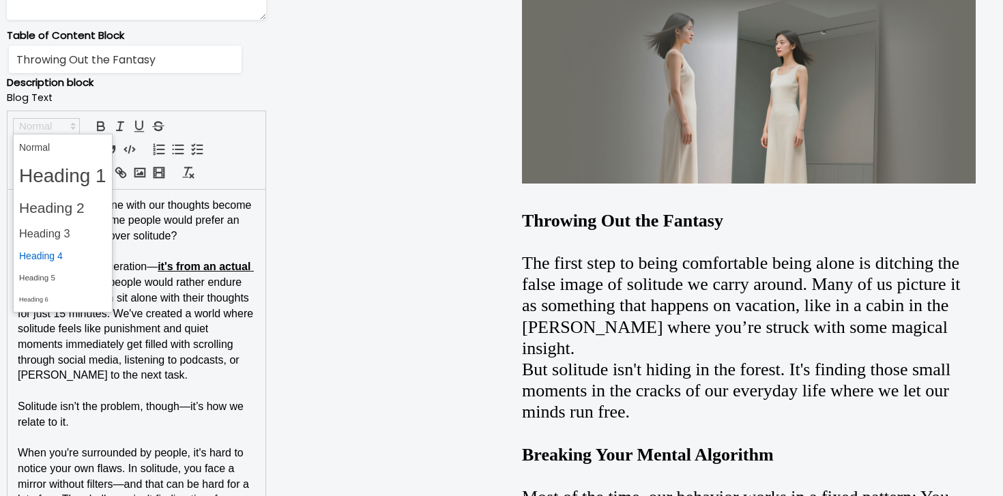
click at [59, 251] on span at bounding box center [62, 256] width 87 height 21
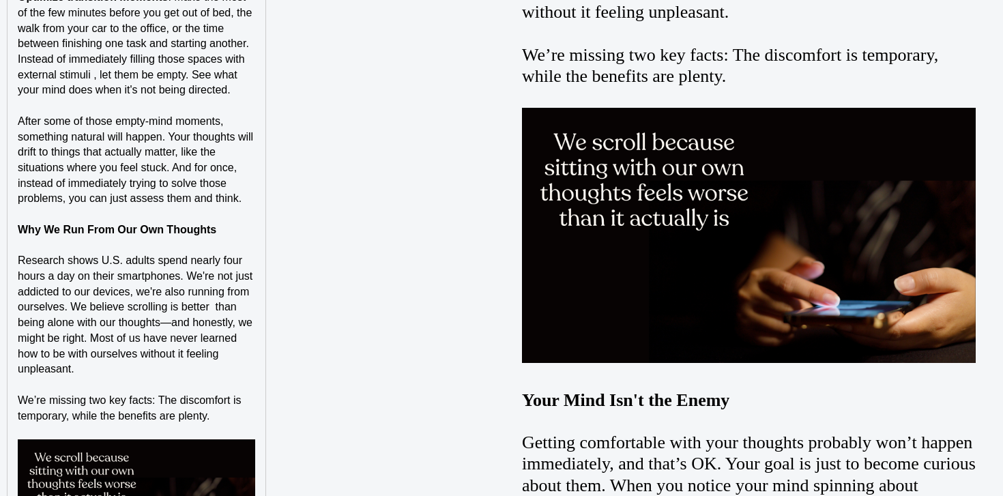
scroll to position [2148, 0]
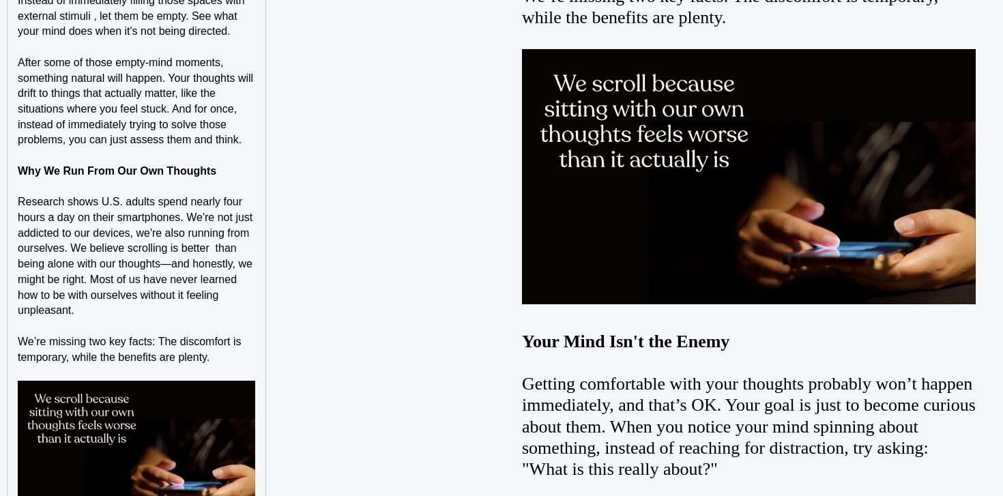
click at [171, 171] on strong "Why We Run From Our Own Thoughts" at bounding box center [117, 171] width 199 height 12
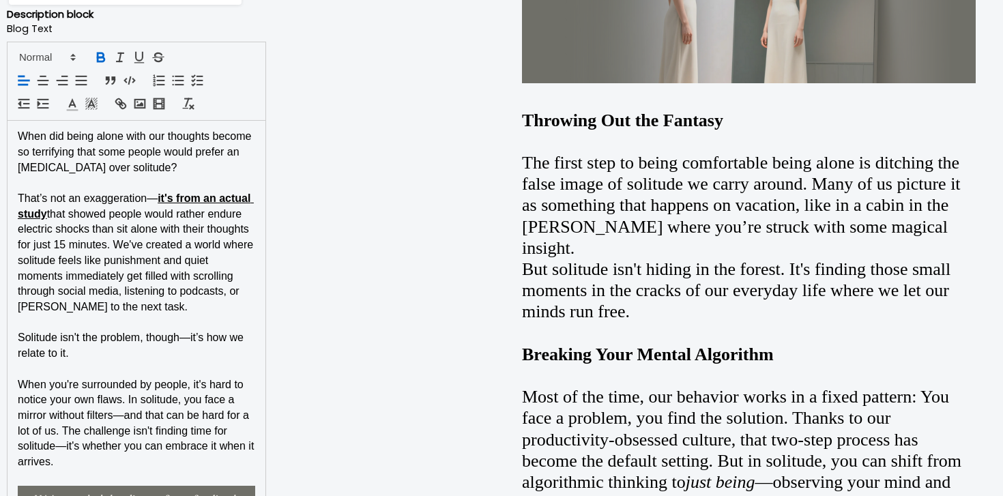
scroll to position [916, 0]
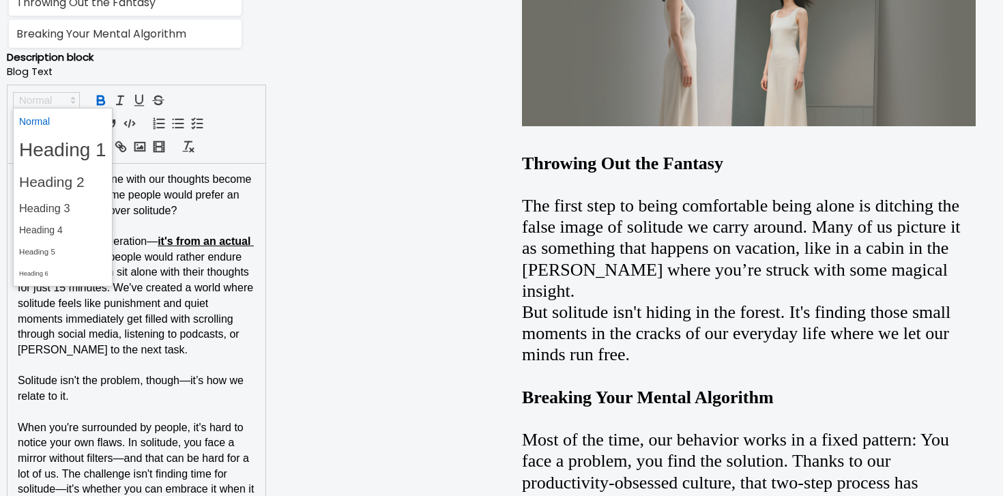
click at [77, 100] on icon at bounding box center [73, 100] width 12 height 12
click at [83, 229] on span at bounding box center [62, 230] width 87 height 21
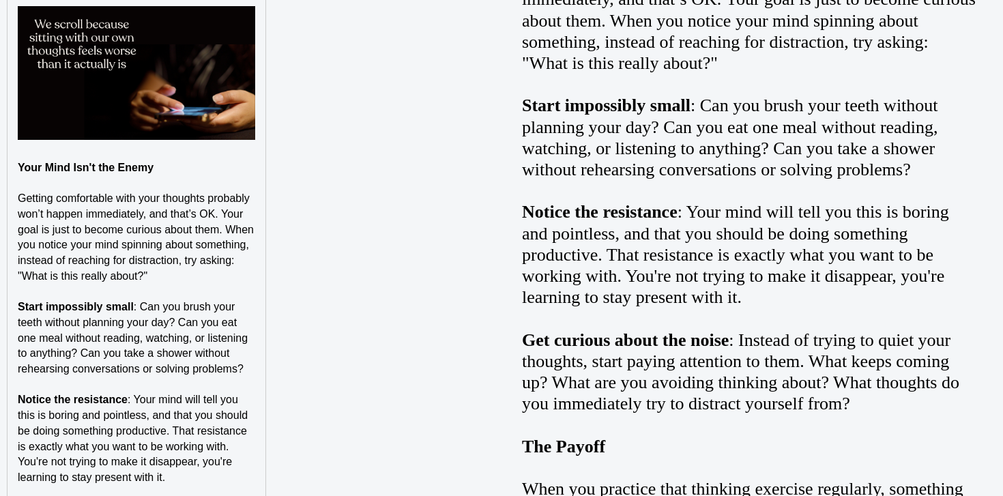
scroll to position [2609, 0]
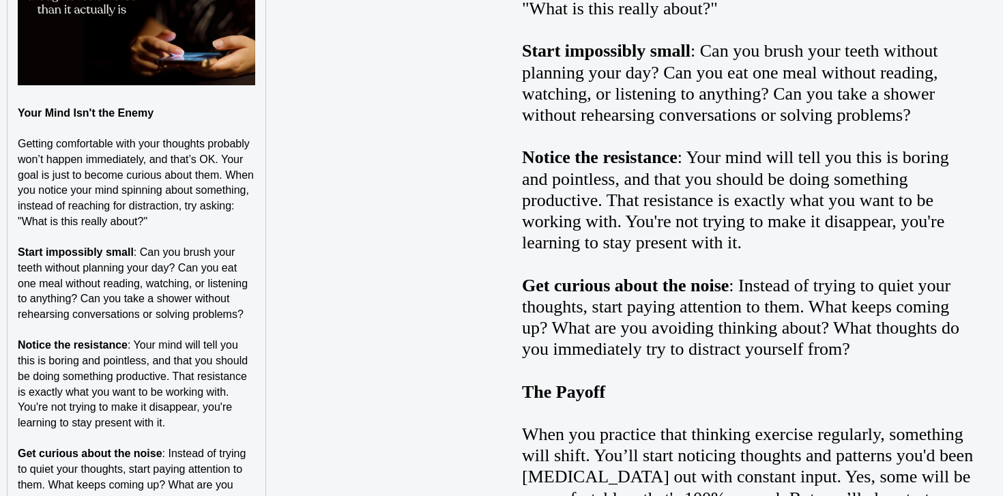
click at [110, 112] on strong "Your Mind Isn't the Enemy" at bounding box center [86, 113] width 136 height 12
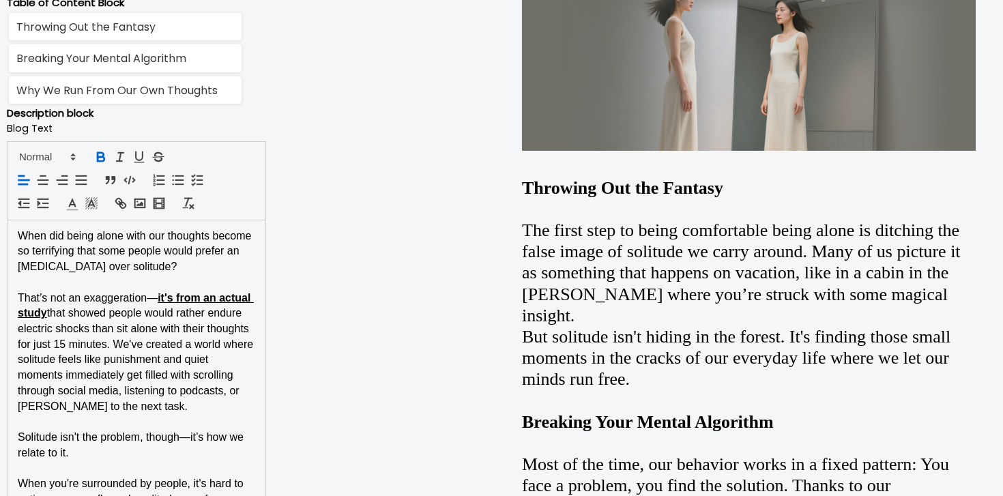
scroll to position [902, 0]
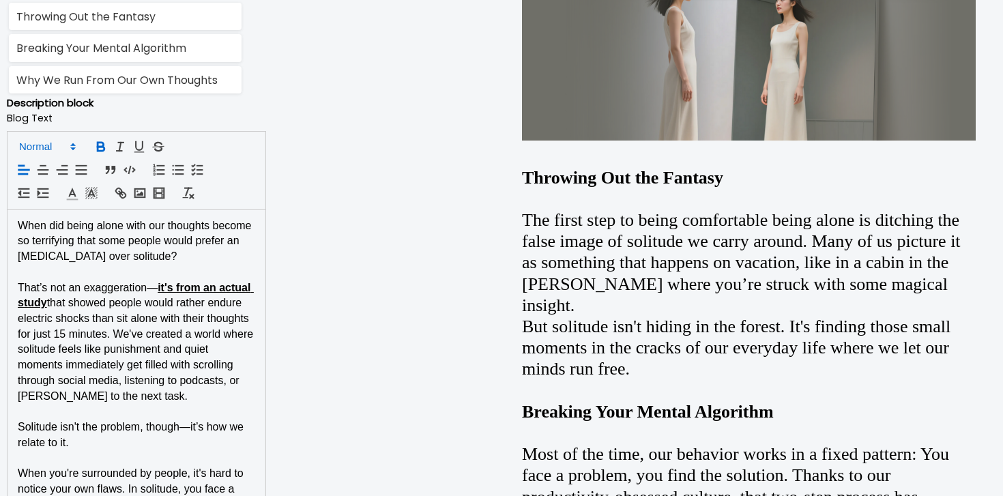
click at [61, 149] on span at bounding box center [46, 147] width 67 height 16
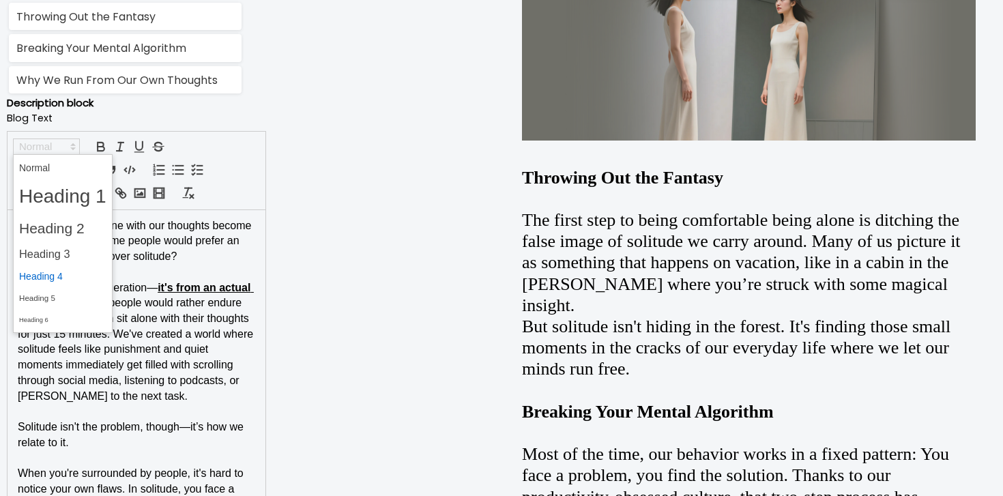
click at [63, 278] on span at bounding box center [62, 276] width 87 height 21
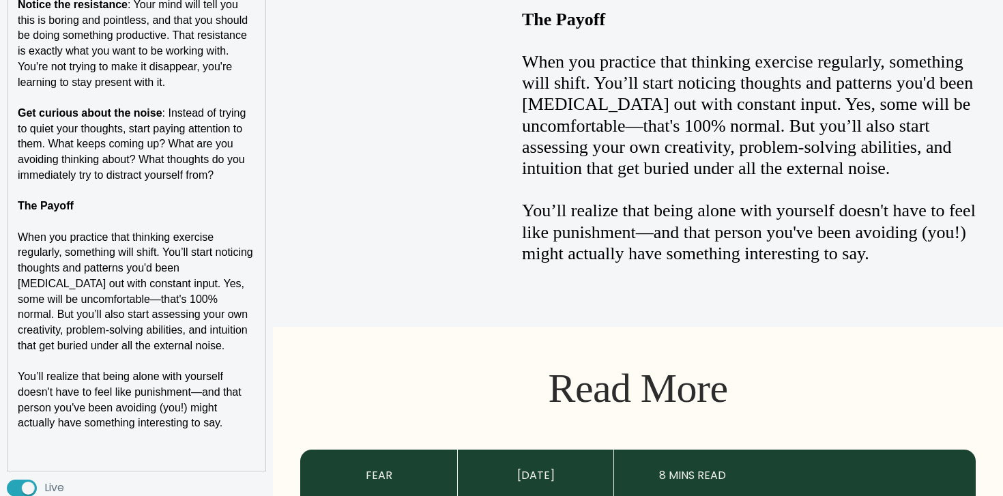
scroll to position [2958, 0]
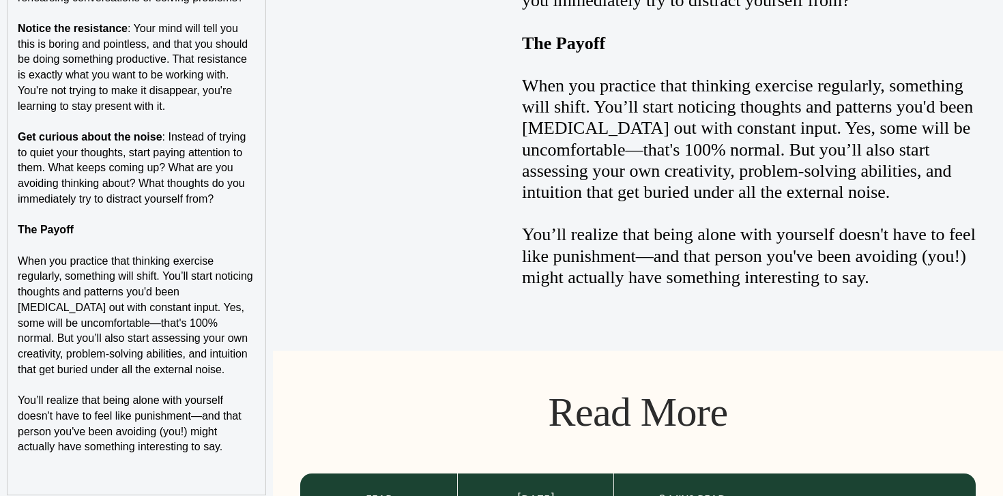
click at [62, 218] on p at bounding box center [136, 215] width 237 height 16
click at [62, 229] on strong "The Payoff" at bounding box center [46, 230] width 56 height 12
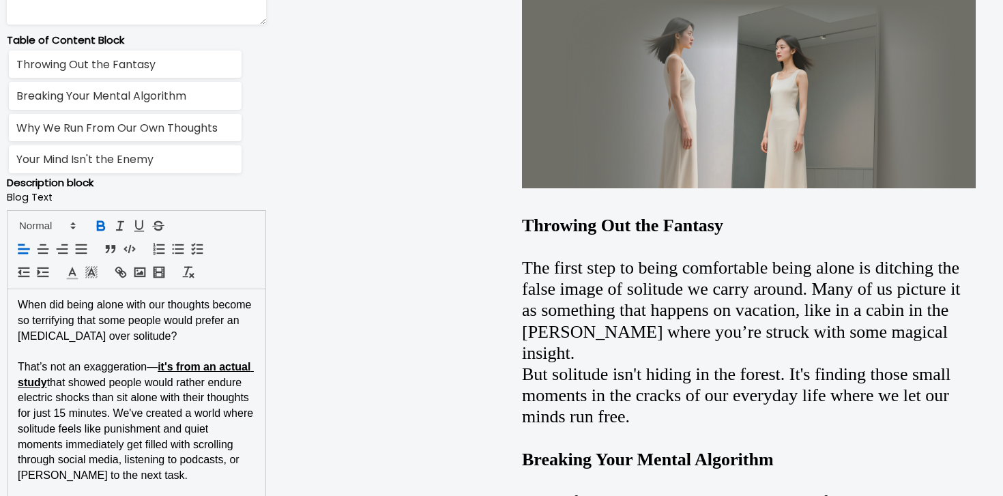
scroll to position [809, 0]
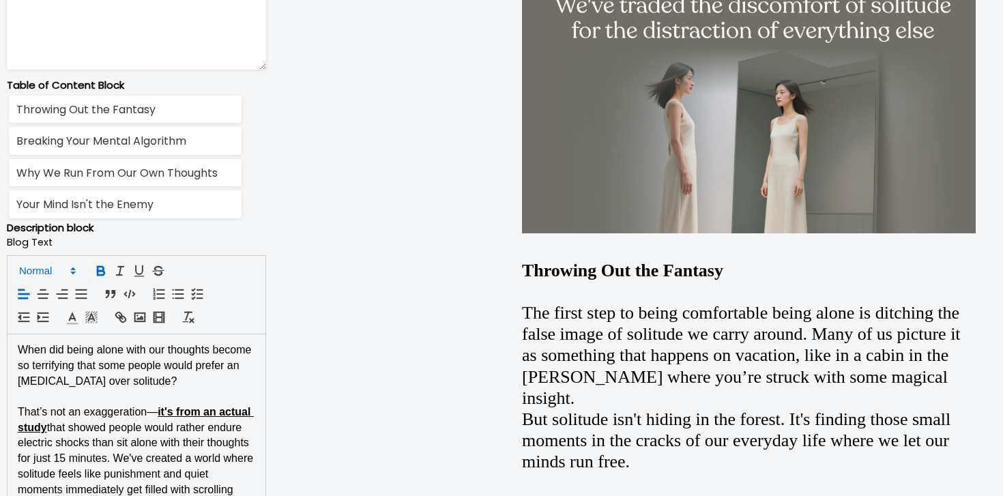
click at [51, 274] on span at bounding box center [46, 271] width 67 height 16
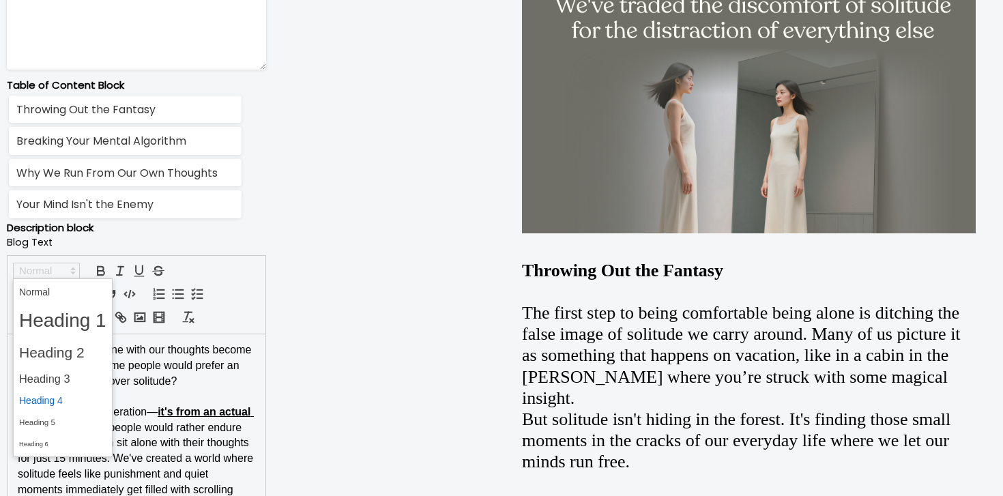
click at [68, 396] on span at bounding box center [62, 400] width 87 height 21
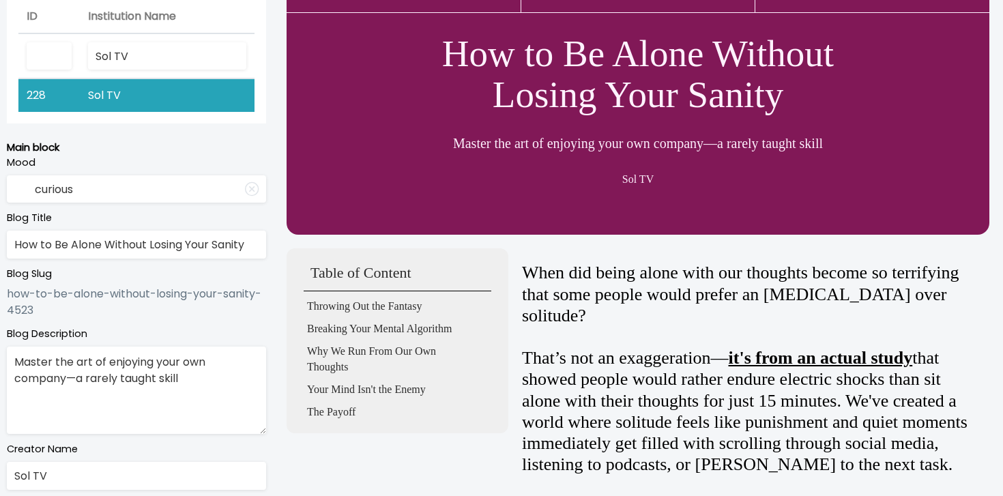
scroll to position [0, 0]
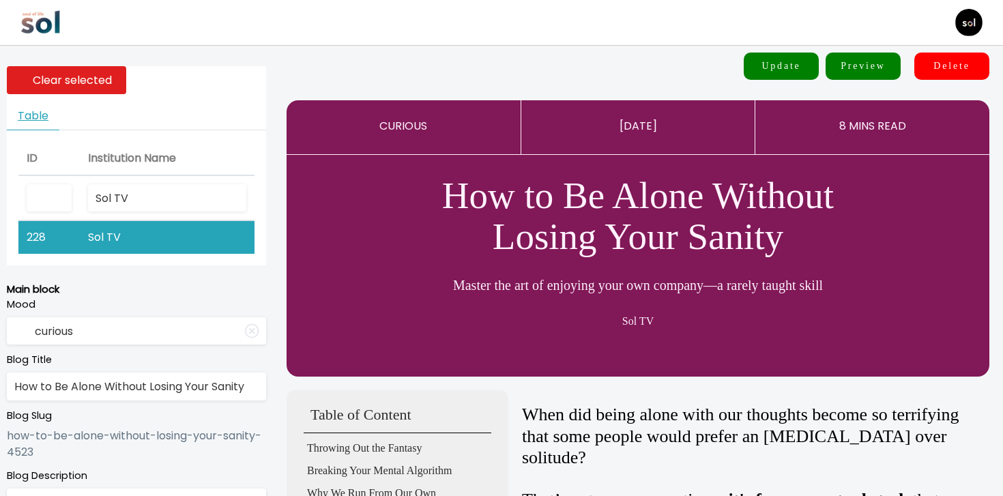
click at [762, 68] on button "Update" at bounding box center [781, 66] width 75 height 27
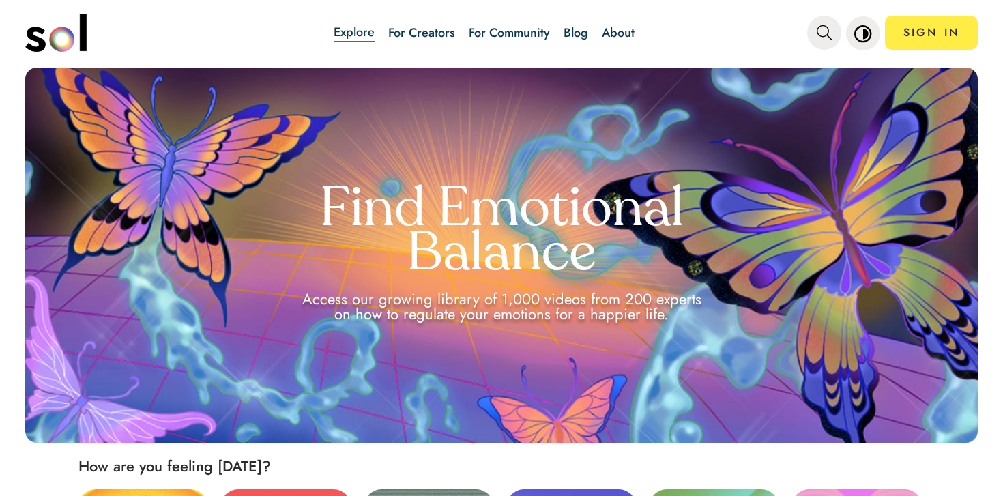
click at [583, 31] on link "Blog" at bounding box center [576, 33] width 25 height 18
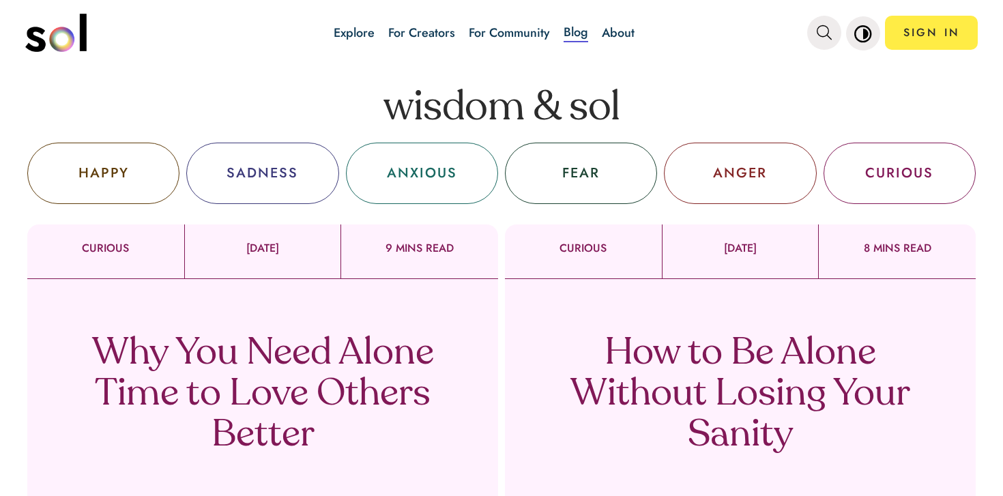
click at [629, 352] on p "How to Be Alone Without Losing Your Sanity" at bounding box center [740, 395] width 403 height 123
